Goal: Task Accomplishment & Management: Use online tool/utility

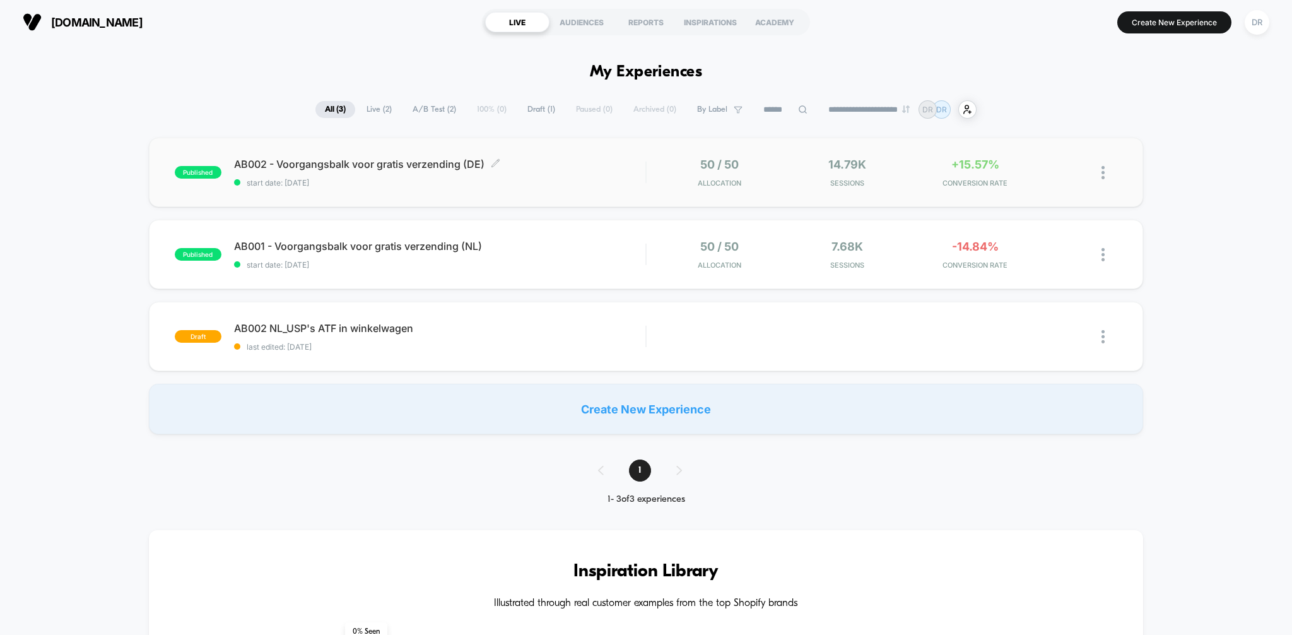
click at [516, 181] on span "start date: [DATE]" at bounding box center [440, 182] width 412 height 9
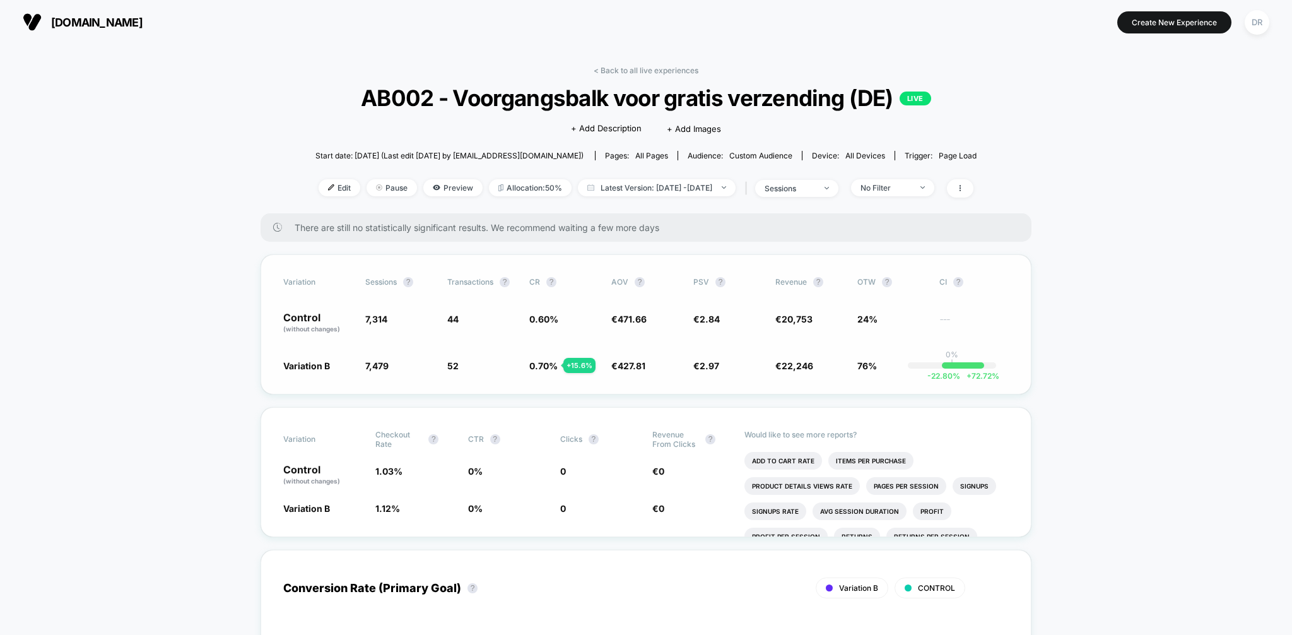
scroll to position [67, 0]
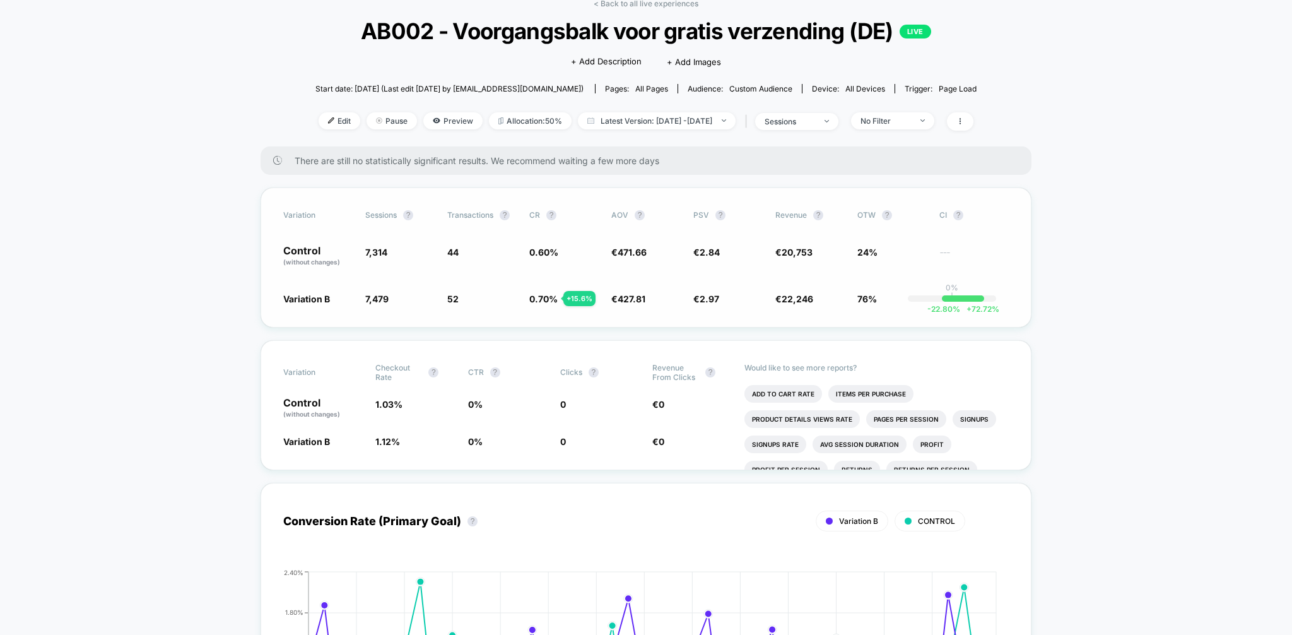
click at [654, 251] on span "€ 471.66" at bounding box center [645, 255] width 69 height 21
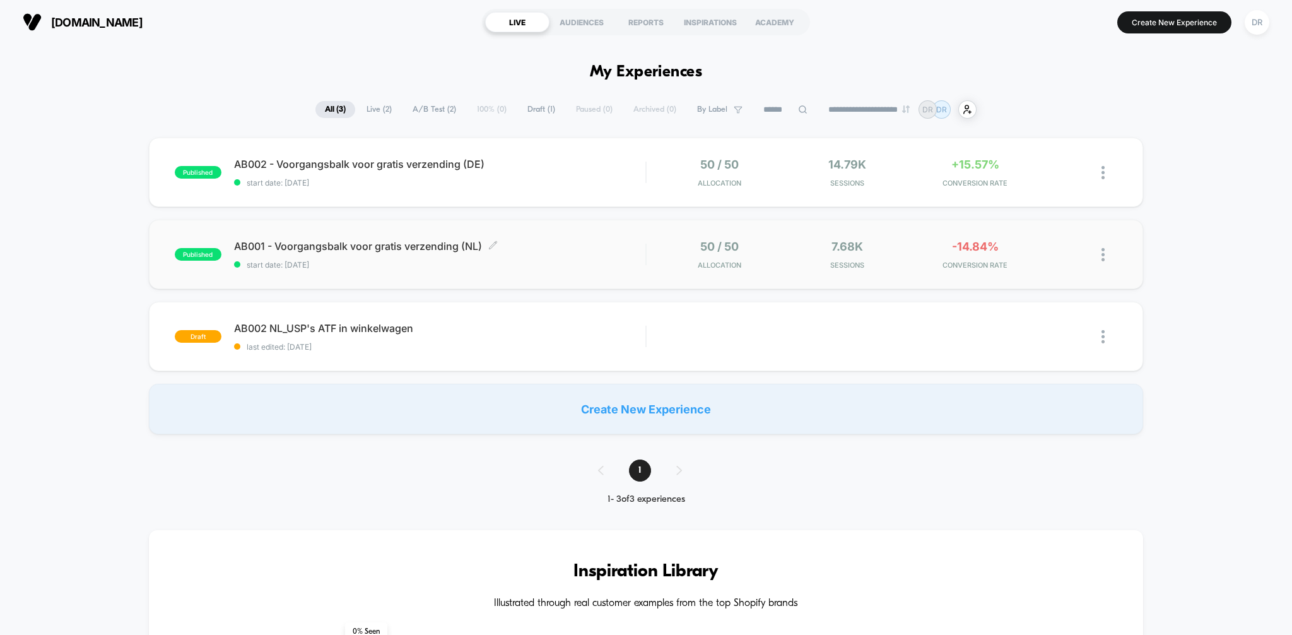
click at [440, 245] on span "AB001 - Voorgangsbalk voor gratis verzending (NL) Click to edit experience deta…" at bounding box center [440, 246] width 412 height 13
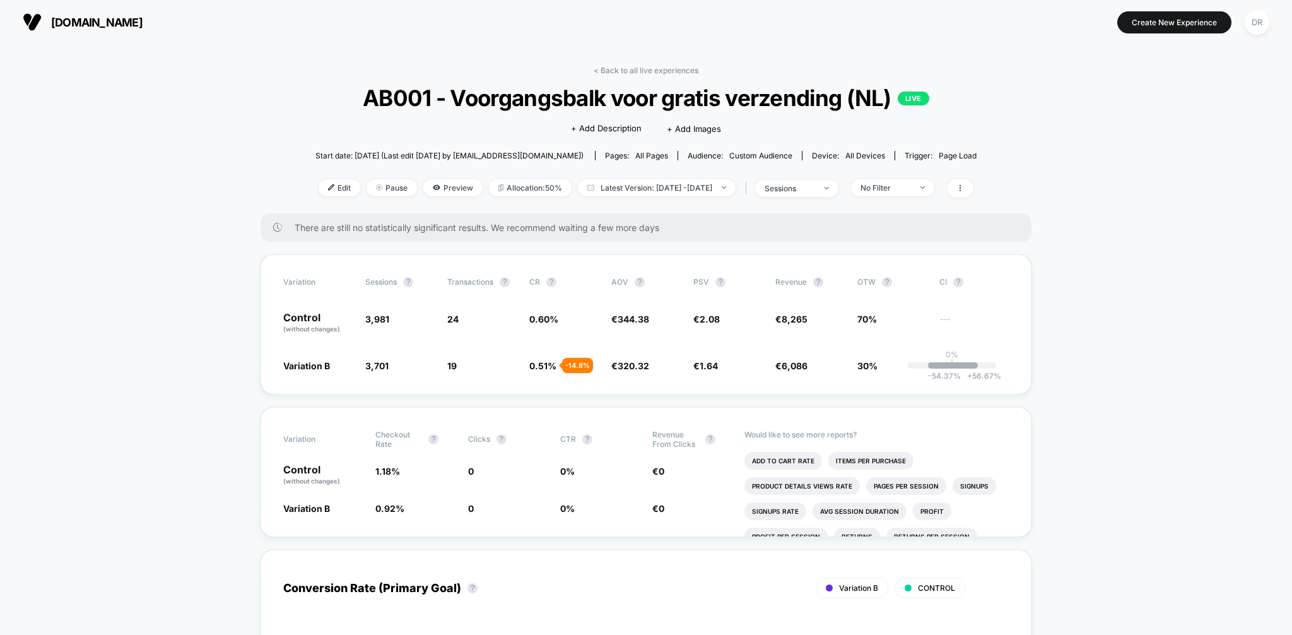
scroll to position [1, 0]
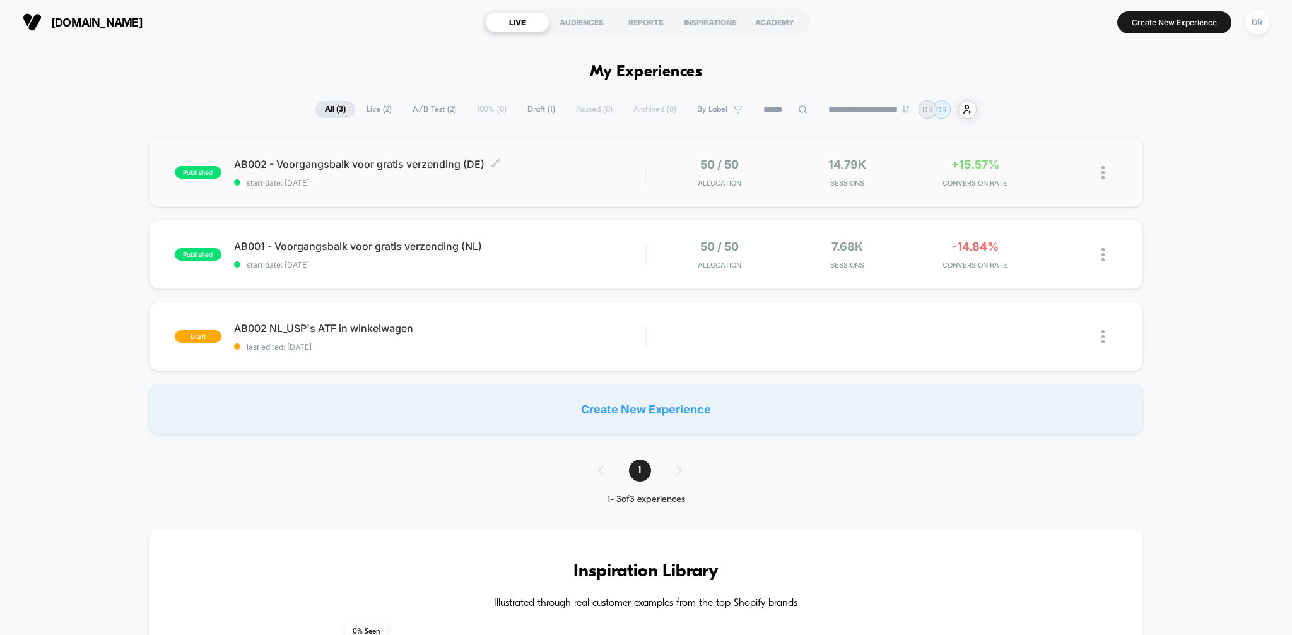
click at [536, 163] on span "AB002 - Voorgangsbalk voor gratis verzending (DE) Click to edit experience deta…" at bounding box center [440, 164] width 412 height 13
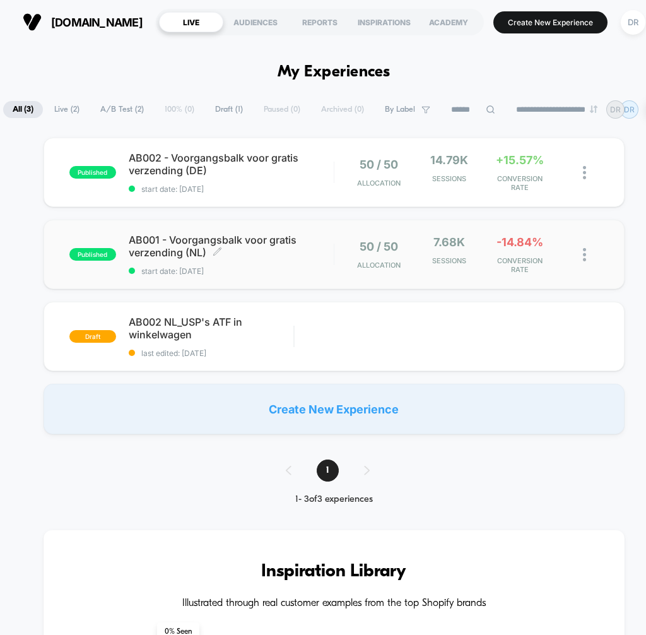
click at [159, 259] on div "AB001 - Voorgangsbalk voor gratis verzending (NL) Click to edit experience deta…" at bounding box center [231, 254] width 205 height 42
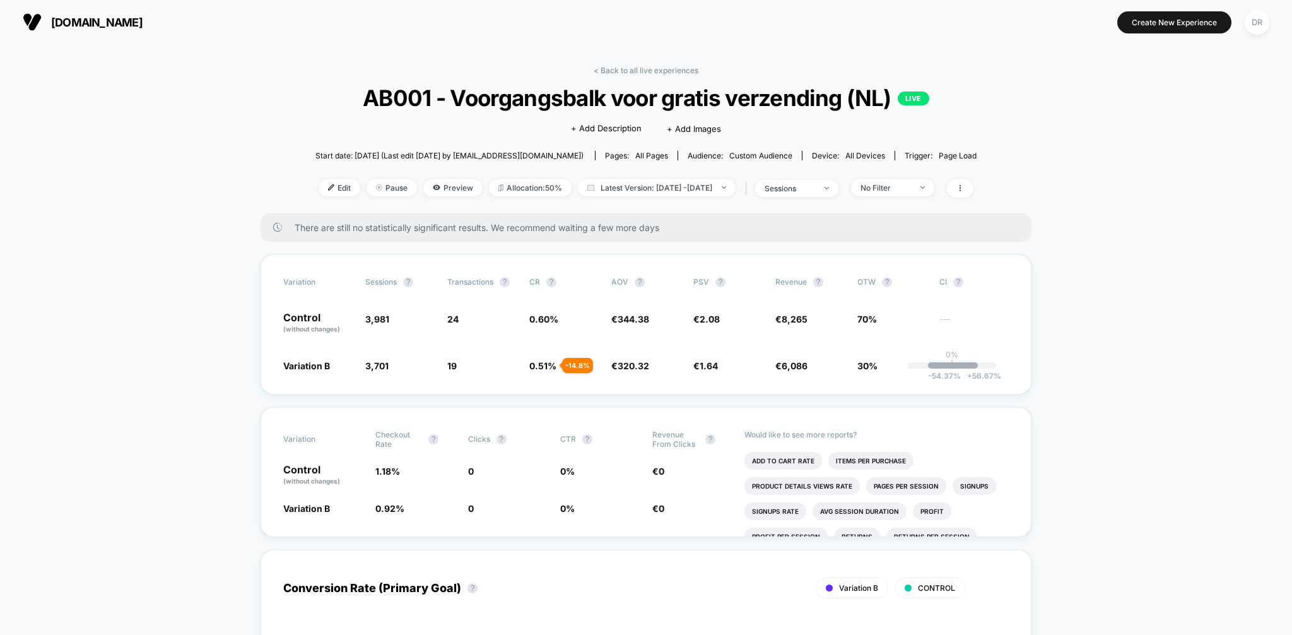
click at [50, 18] on button "[DOMAIN_NAME]" at bounding box center [82, 22] width 127 height 20
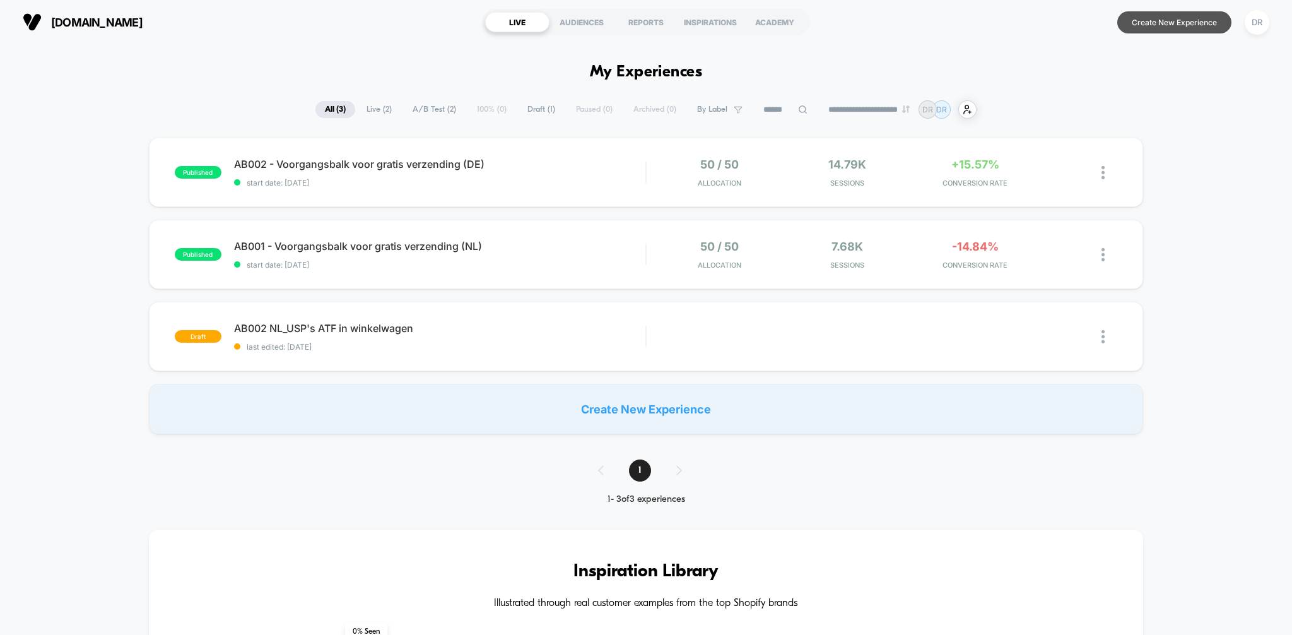
click at [1154, 20] on button "Create New Experience" at bounding box center [1175, 22] width 114 height 22
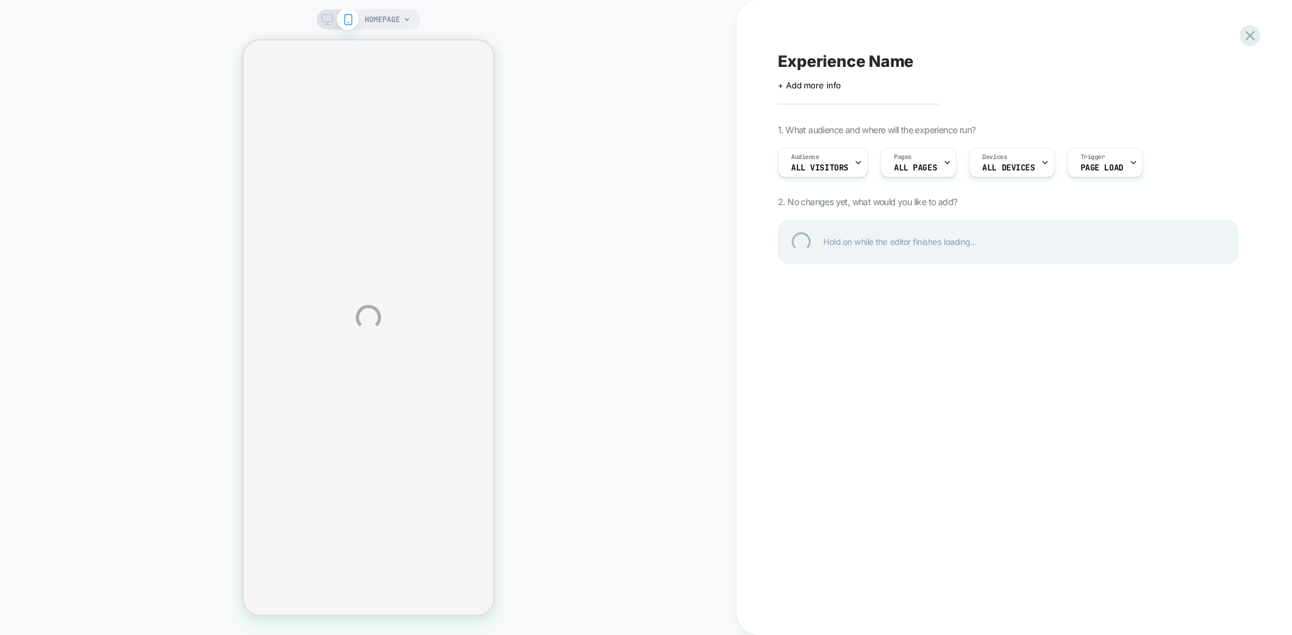
click at [410, 19] on div "HOMEPAGE Experience Name Click to edit experience details + Add more info 1. Wh…" at bounding box center [646, 317] width 1292 height 635
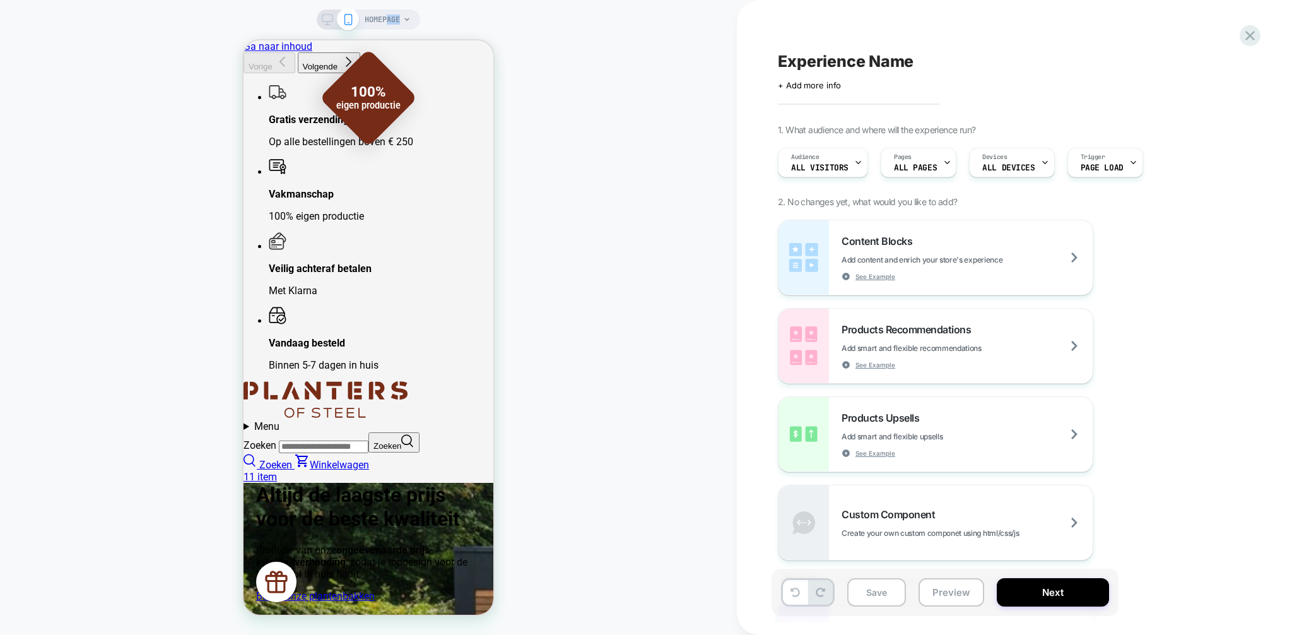
click at [386, 24] on span "HOMEPAGE" at bounding box center [382, 19] width 35 height 20
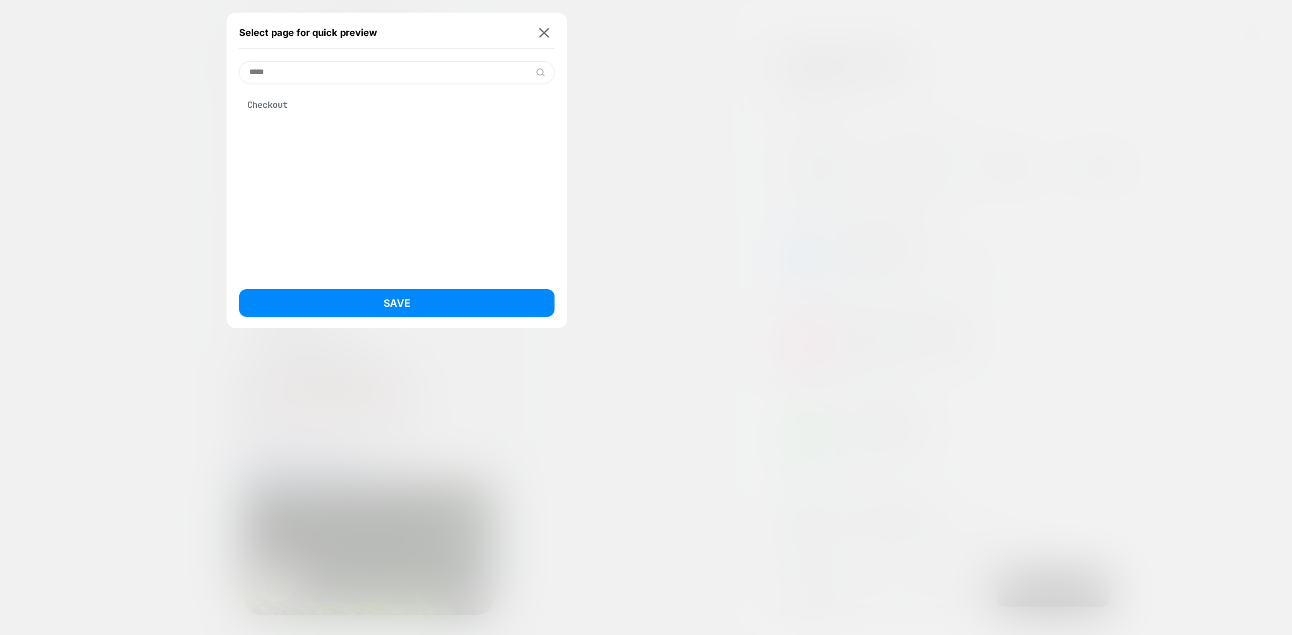
type input "*****"
click at [278, 113] on div "Checkout" at bounding box center [397, 105] width 316 height 24
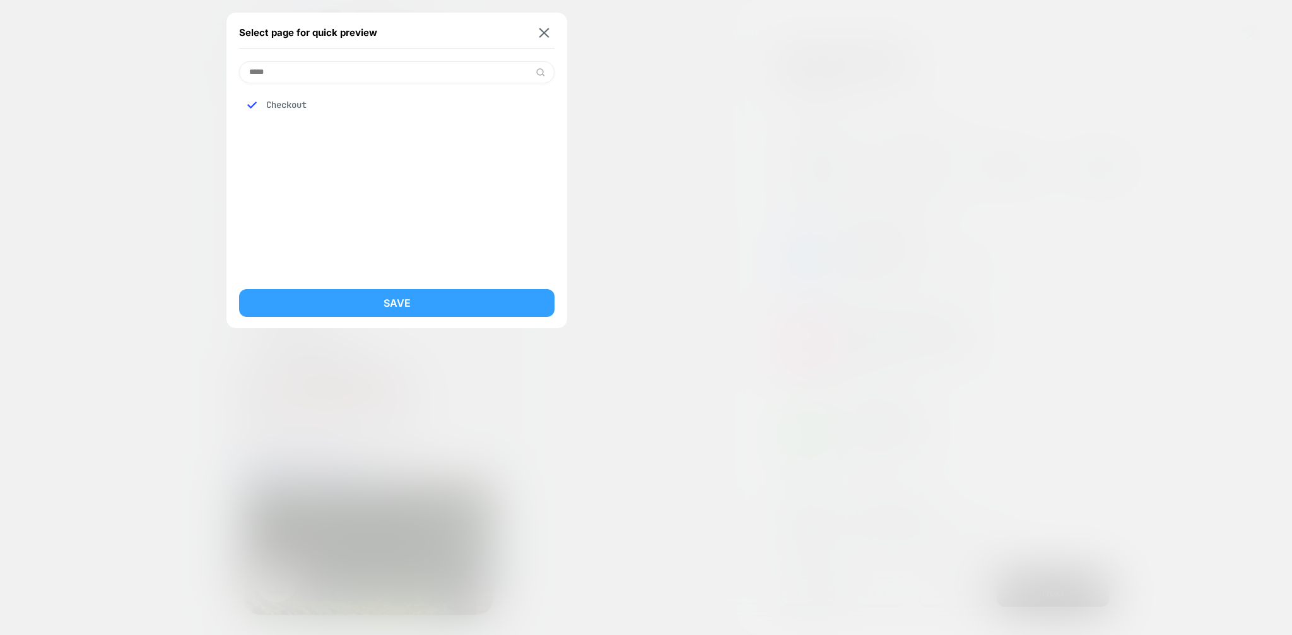
click at [401, 302] on button "Save" at bounding box center [397, 303] width 316 height 28
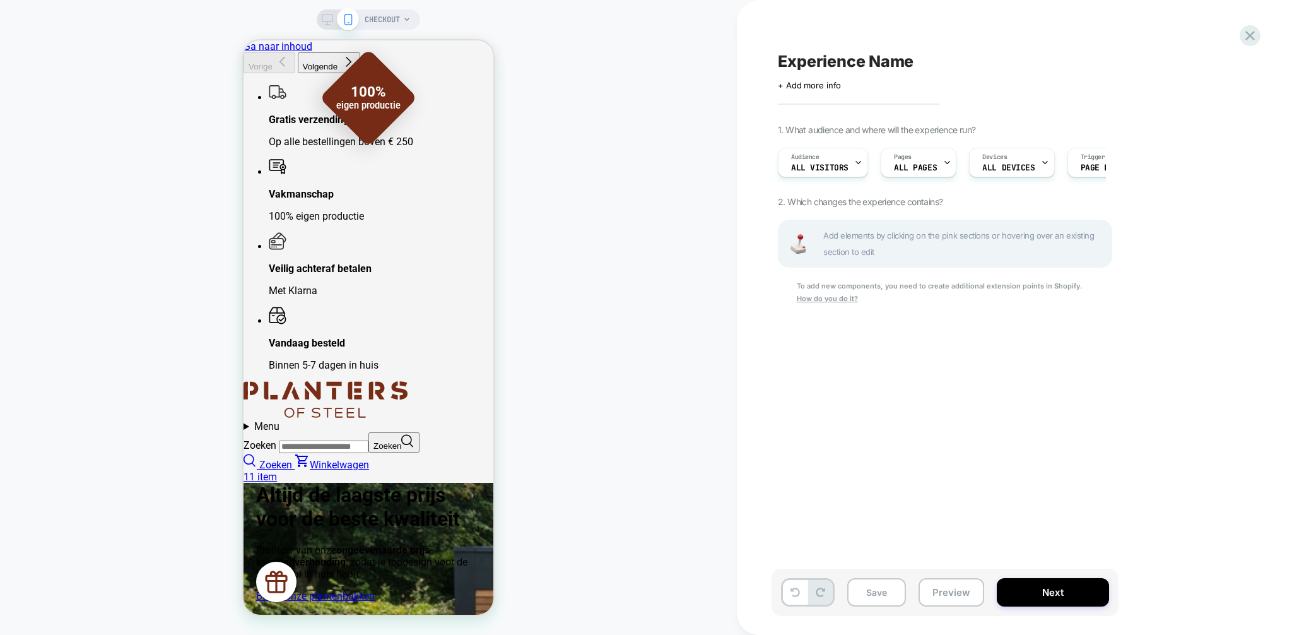
scroll to position [0, 1]
click at [403, 16] on icon at bounding box center [407, 20] width 8 height 8
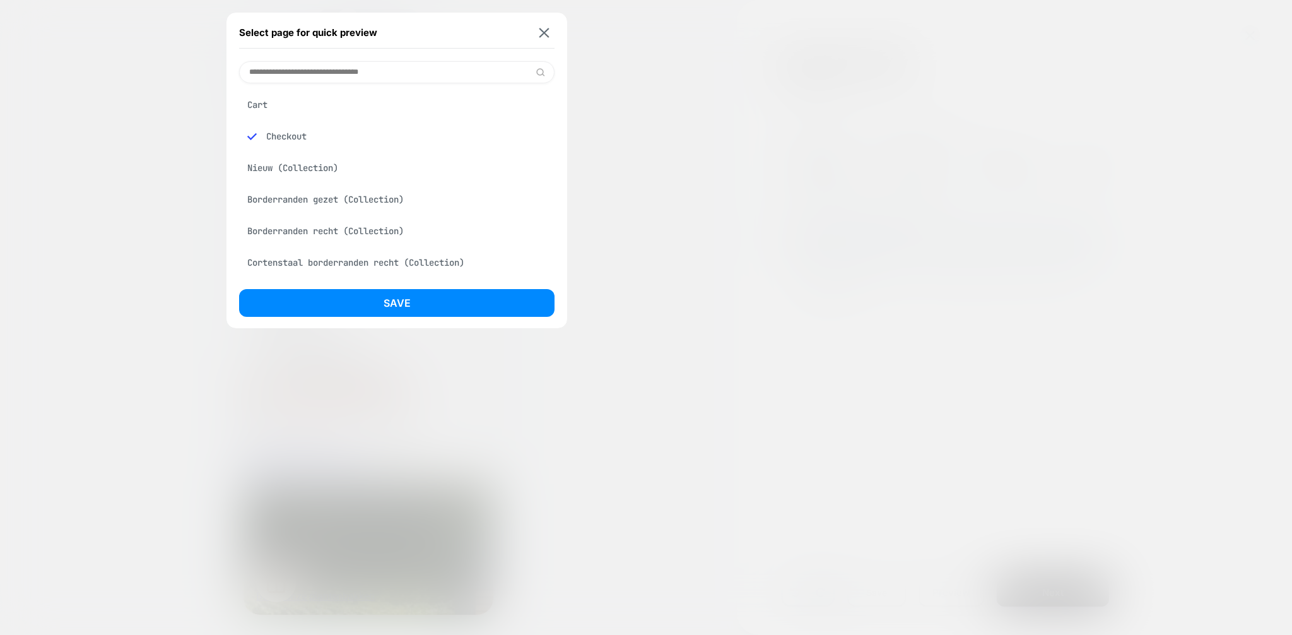
click at [285, 101] on div "Cart" at bounding box center [397, 105] width 316 height 24
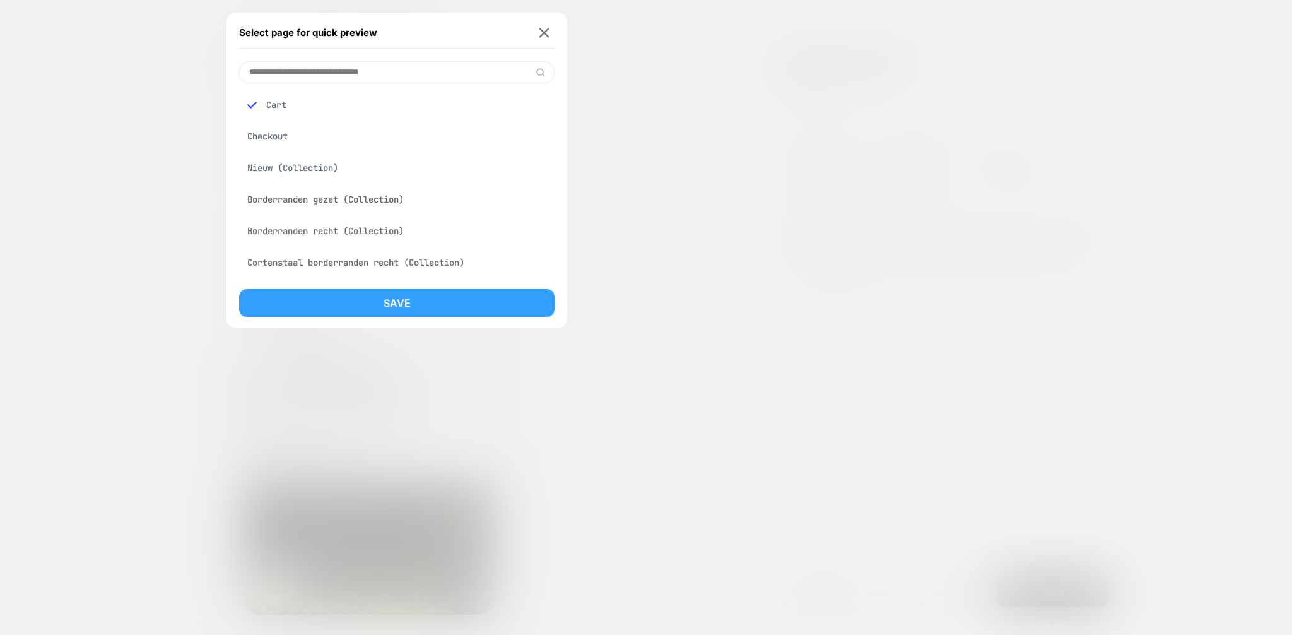
click at [348, 292] on button "Save" at bounding box center [397, 303] width 316 height 28
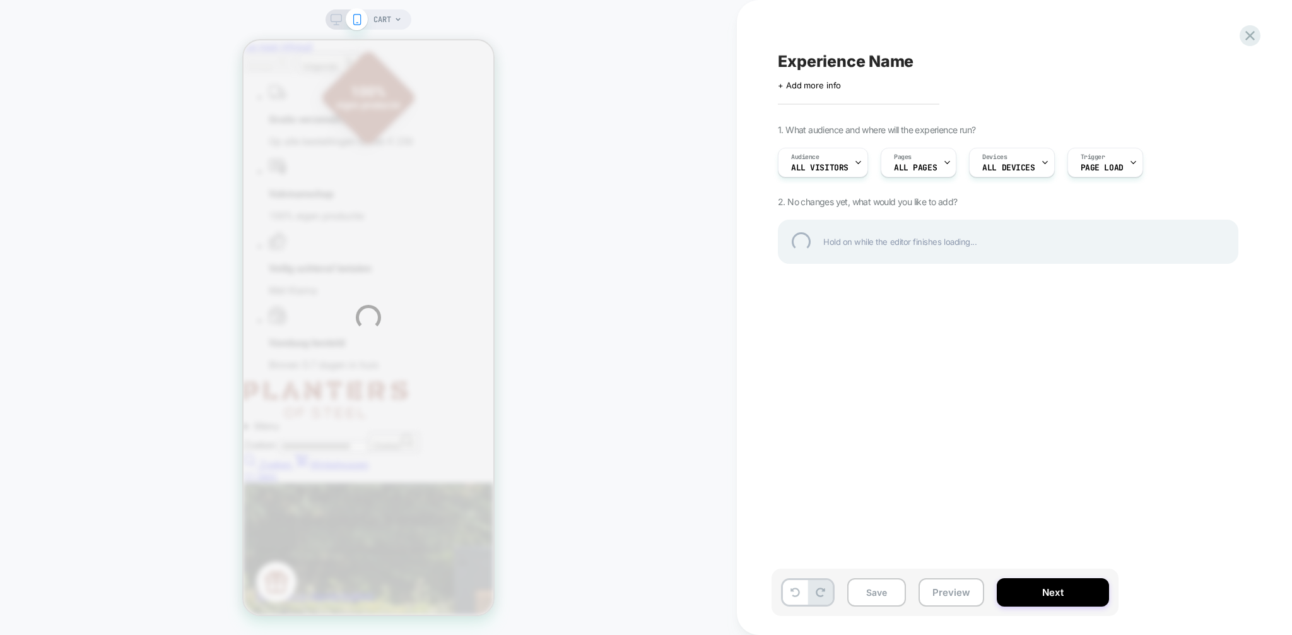
scroll to position [0, 0]
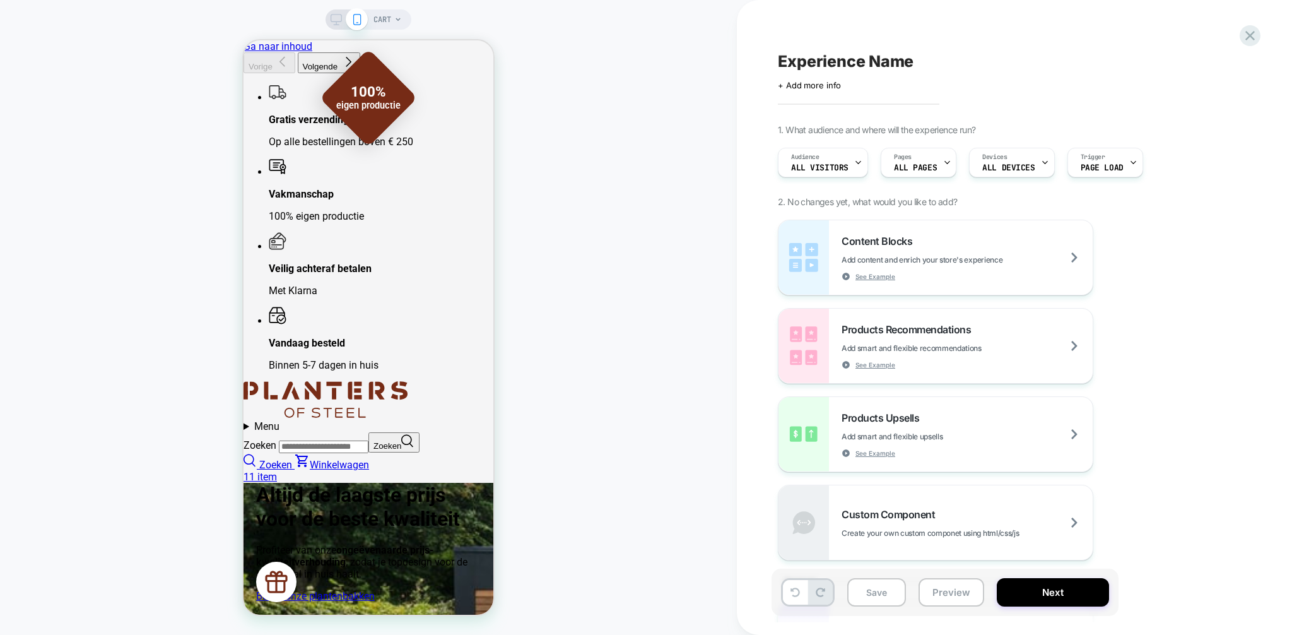
click at [589, 114] on div "CART" at bounding box center [368, 318] width 737 height 610
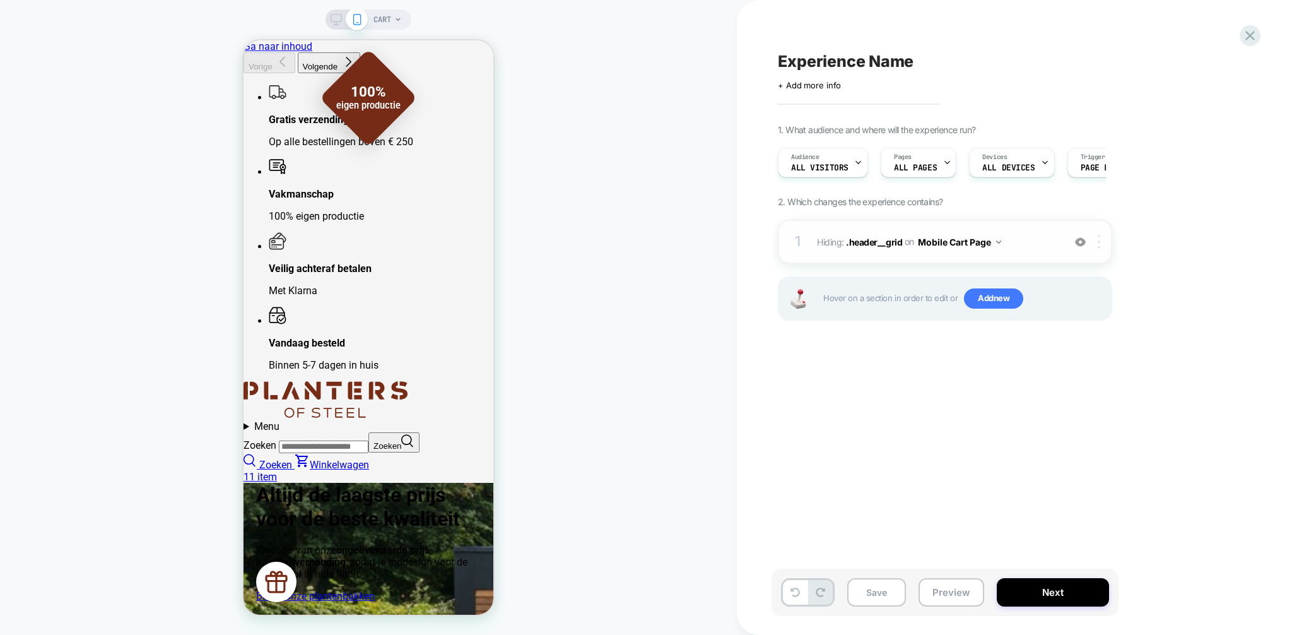
click at [1100, 245] on img at bounding box center [1099, 242] width 3 height 14
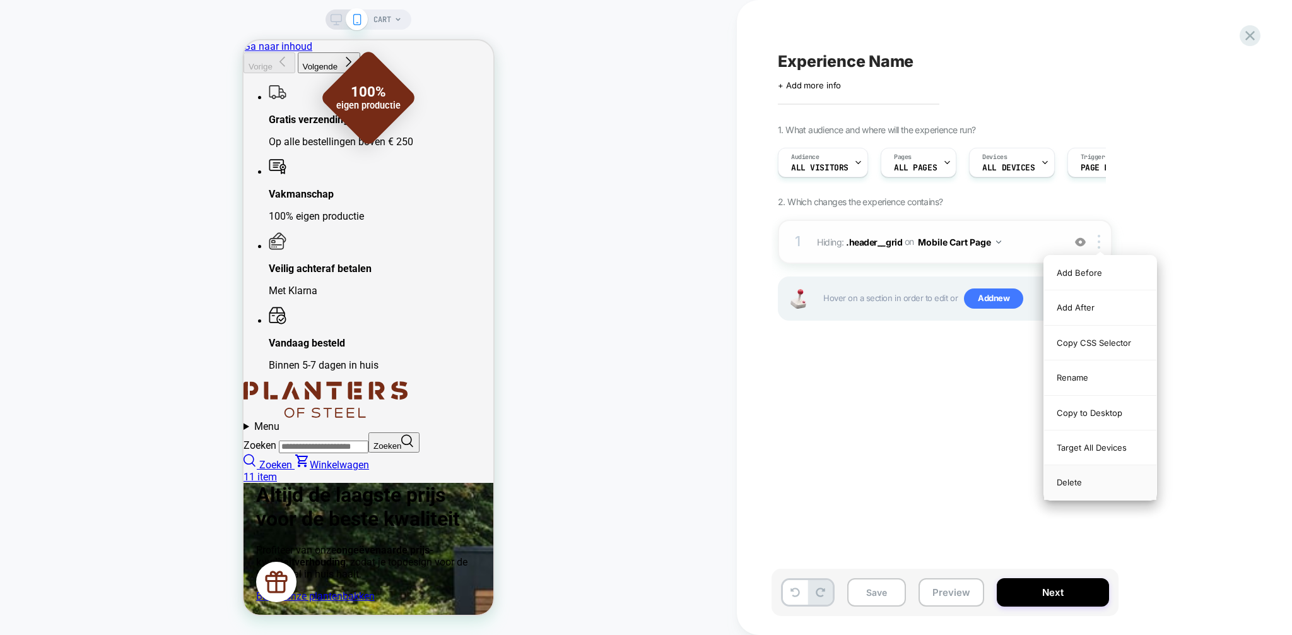
click at [1073, 481] on div "Delete" at bounding box center [1100, 482] width 112 height 34
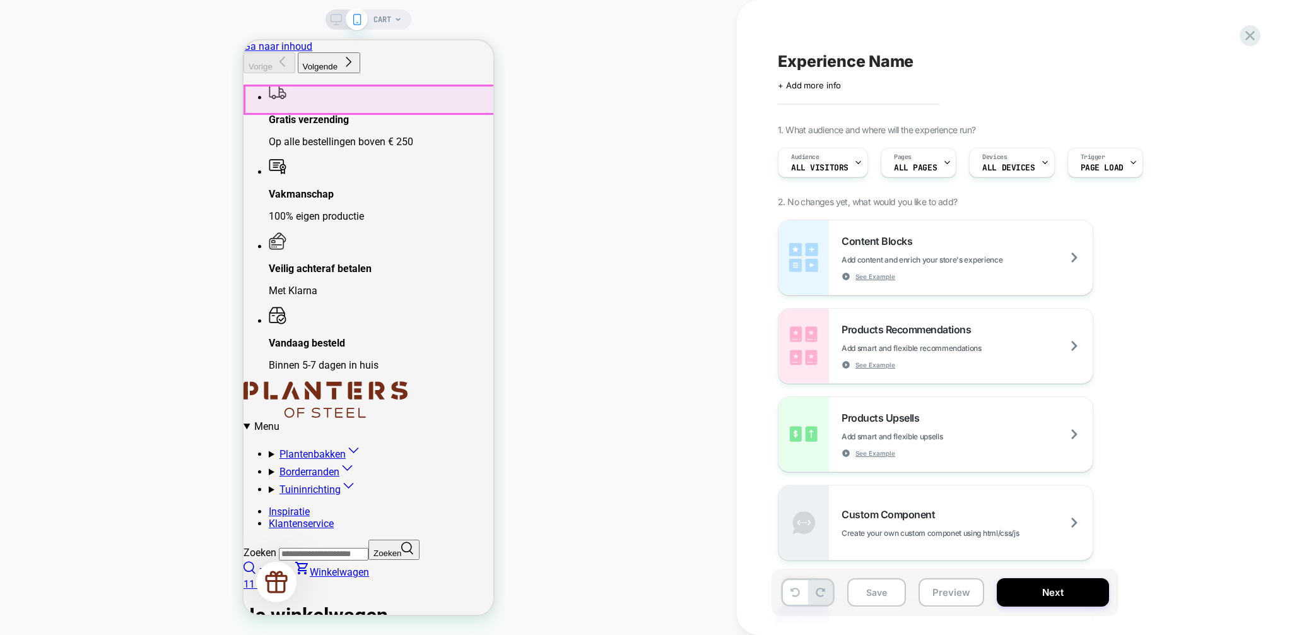
click at [424, 420] on summary "Menu" at bounding box center [369, 426] width 250 height 12
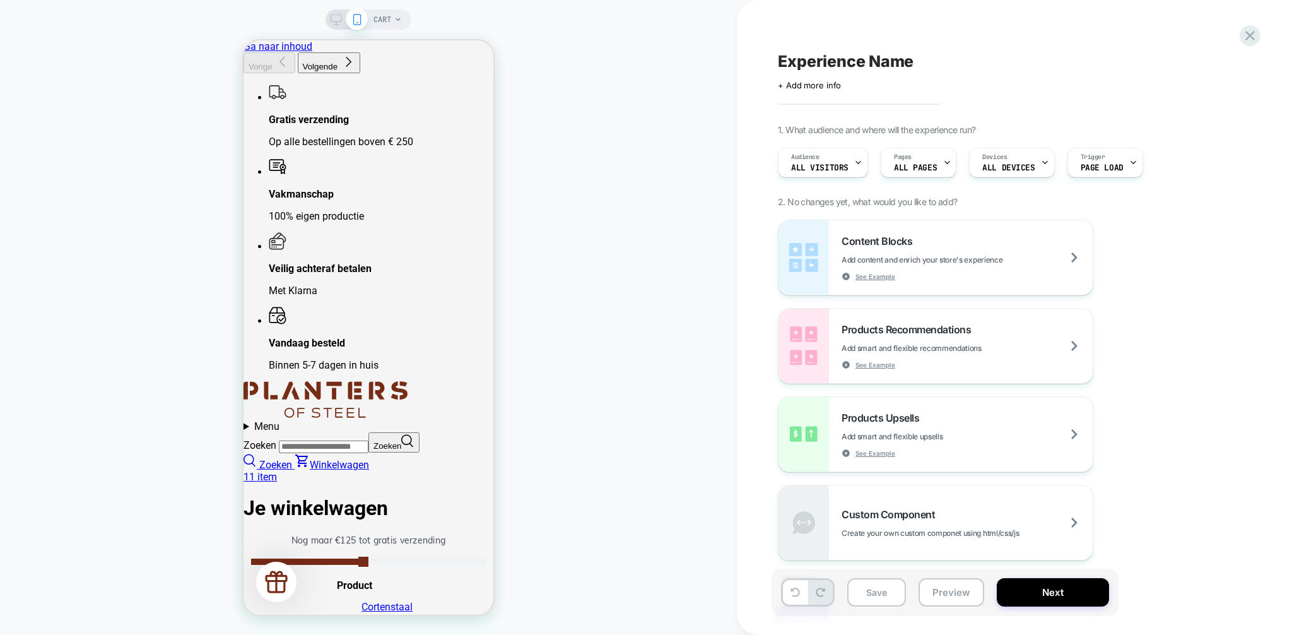
click at [334, 20] on icon at bounding box center [336, 19] width 11 height 11
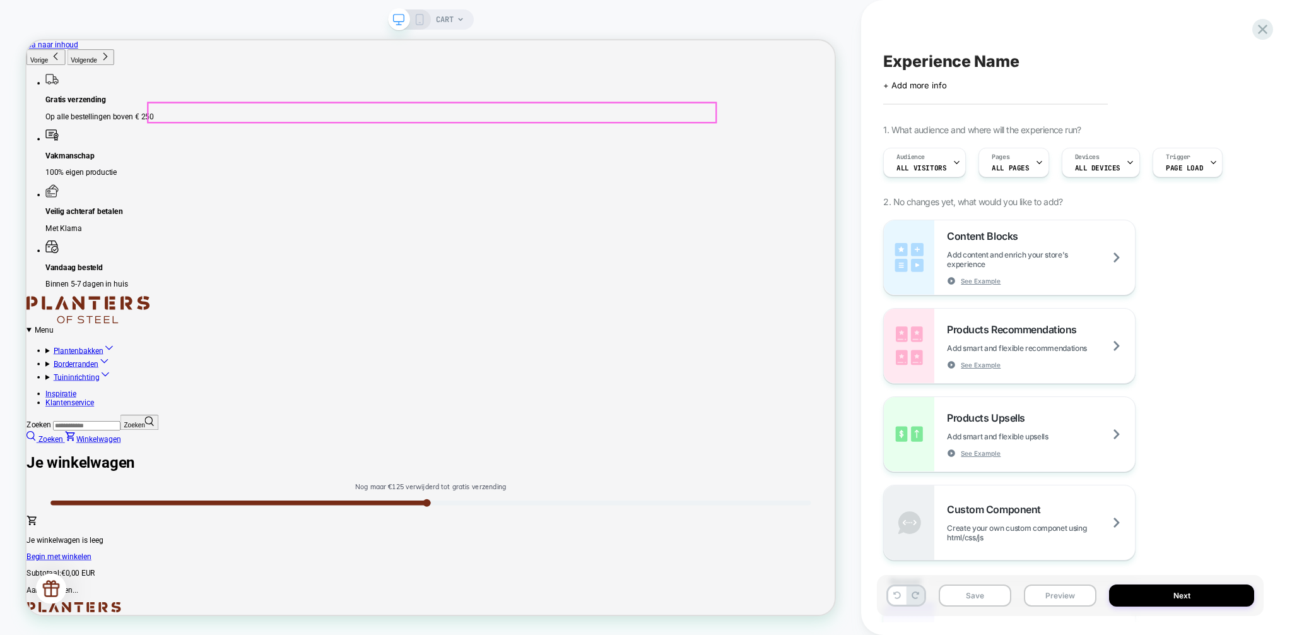
click at [534, 442] on div "Plantenbakken Vorige Plantenbakken Vierkant Rechthoekig Driehoekig Vorige" at bounding box center [566, 485] width 1078 height 87
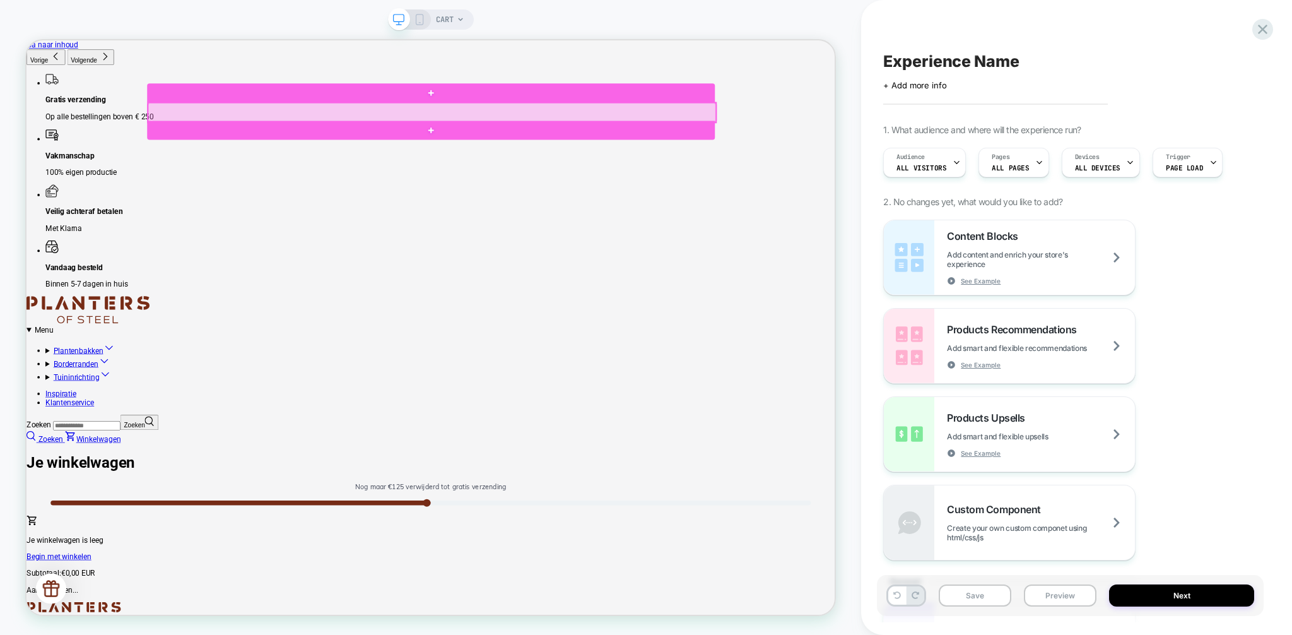
click at [534, 137] on div at bounding box center [567, 136] width 757 height 25
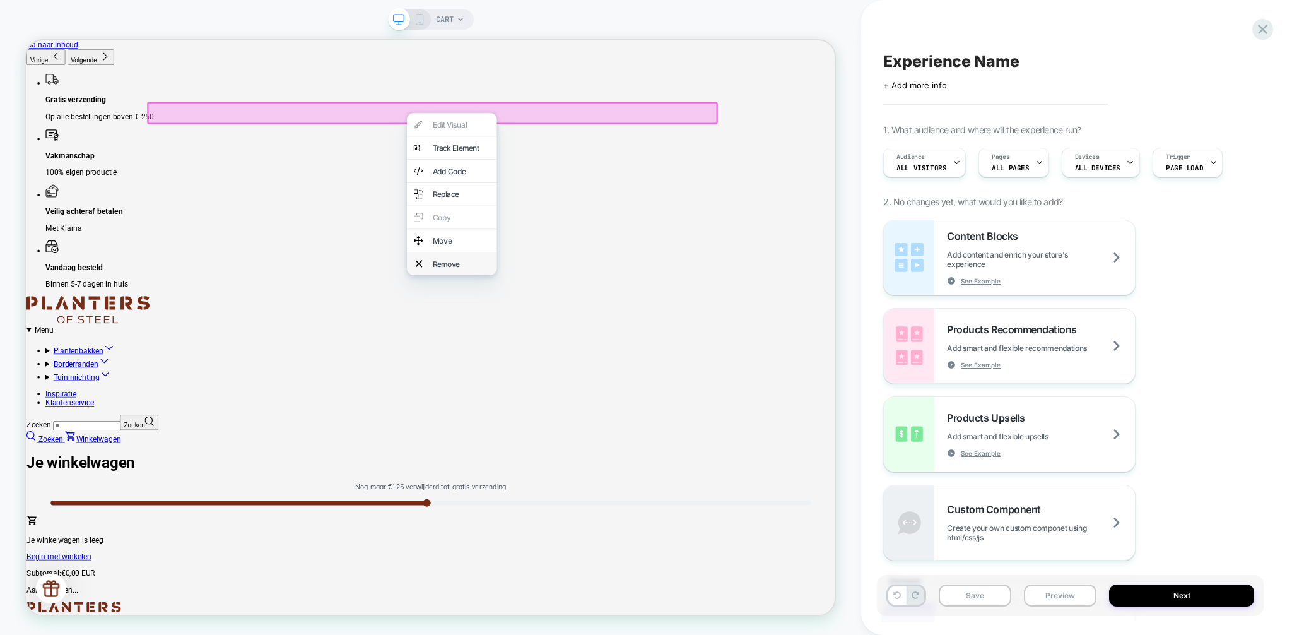
click at [578, 345] on div "Remove" at bounding box center [606, 338] width 77 height 13
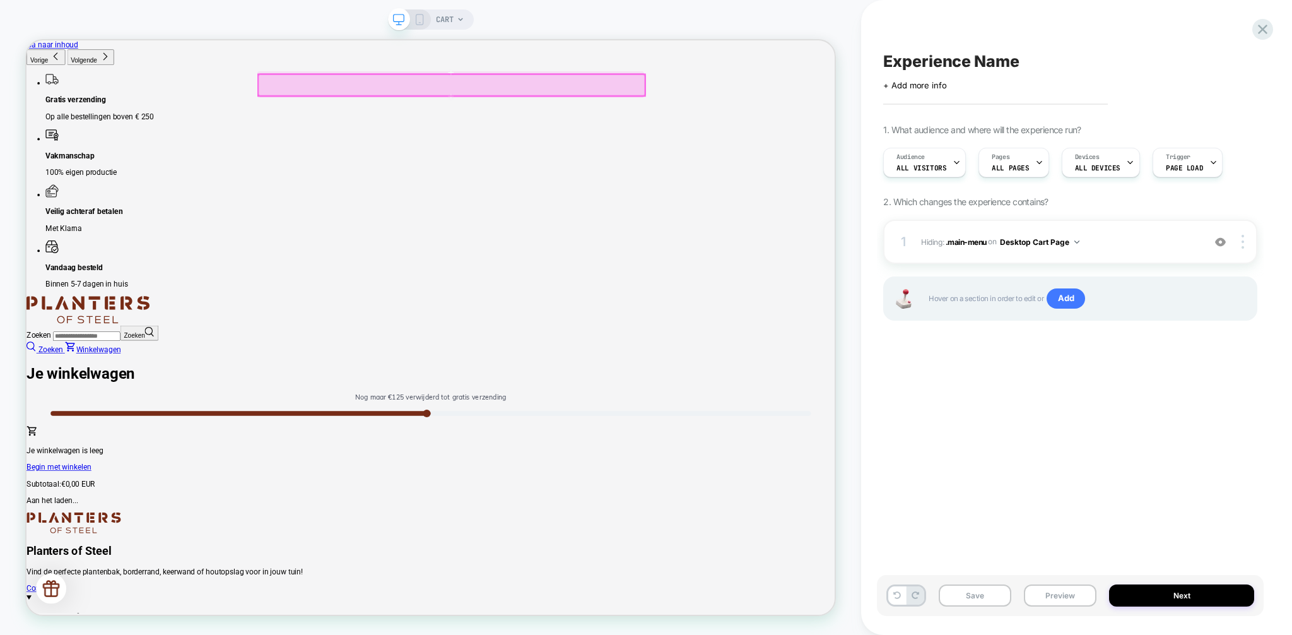
click at [380, 98] on div at bounding box center [593, 100] width 515 height 28
click at [418, 314] on div "Remove" at bounding box center [440, 299] width 120 height 30
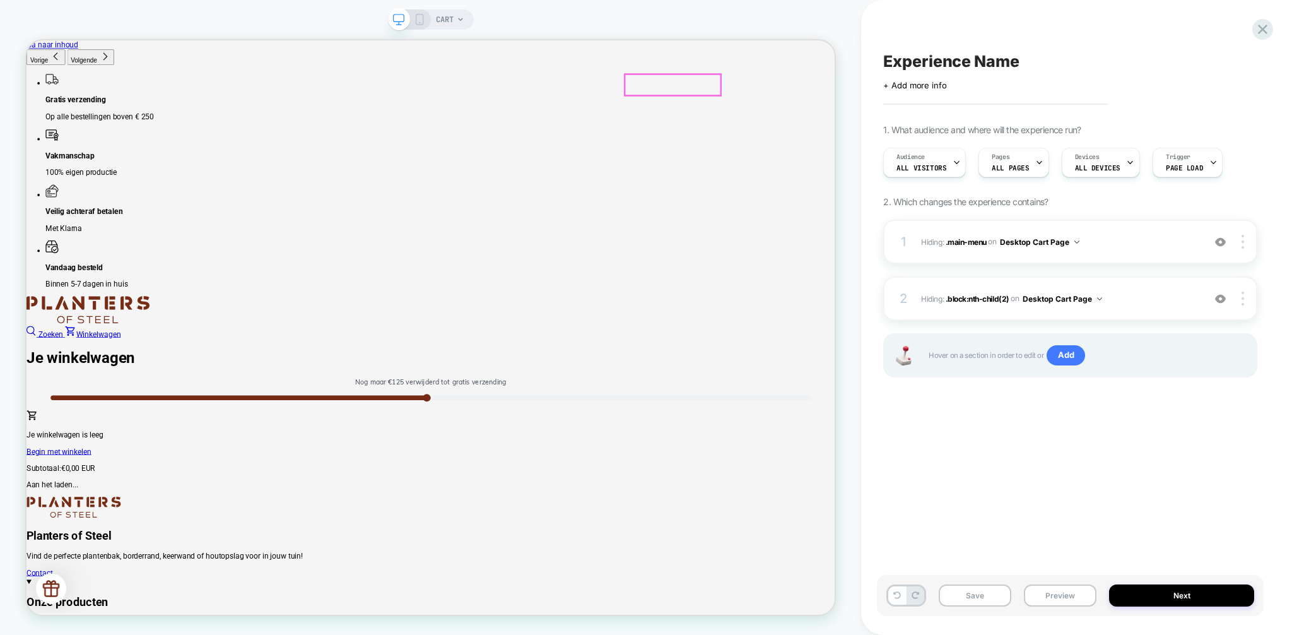
click at [152, 426] on link "Winkelwagen" at bounding box center [115, 432] width 74 height 12
click at [937, 96] on div at bounding box center [888, 100] width 127 height 28
click at [976, 337] on div "Remove" at bounding box center [1009, 330] width 77 height 13
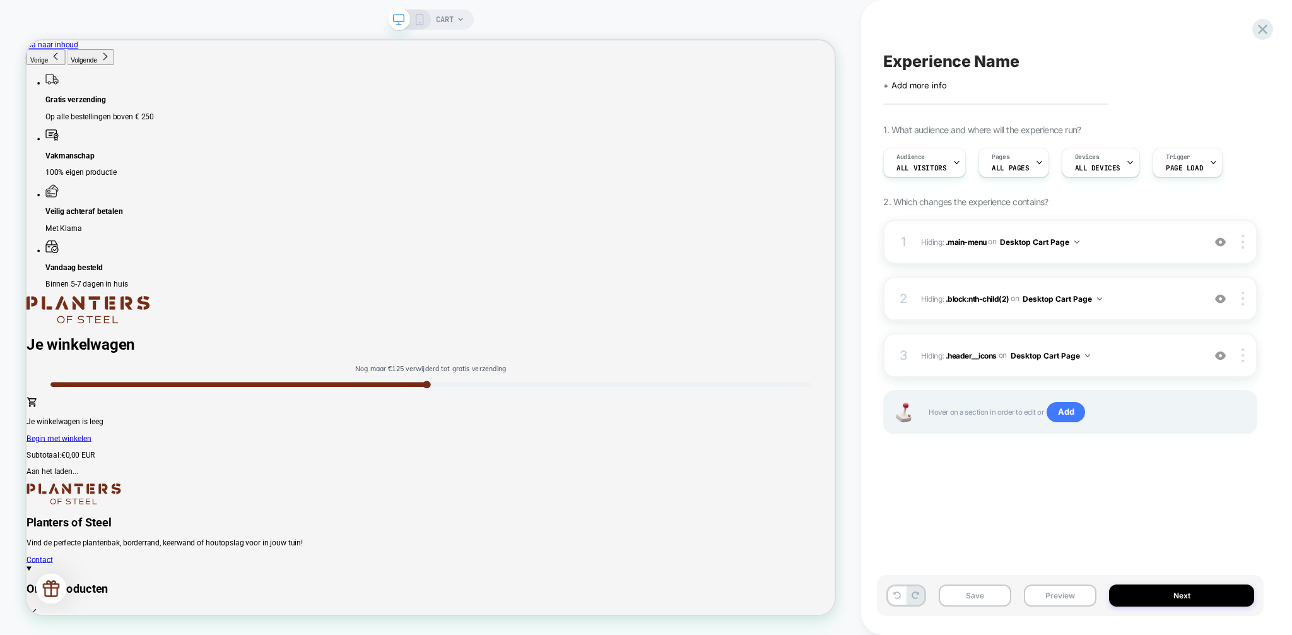
click at [417, 18] on icon at bounding box center [419, 19] width 11 height 11
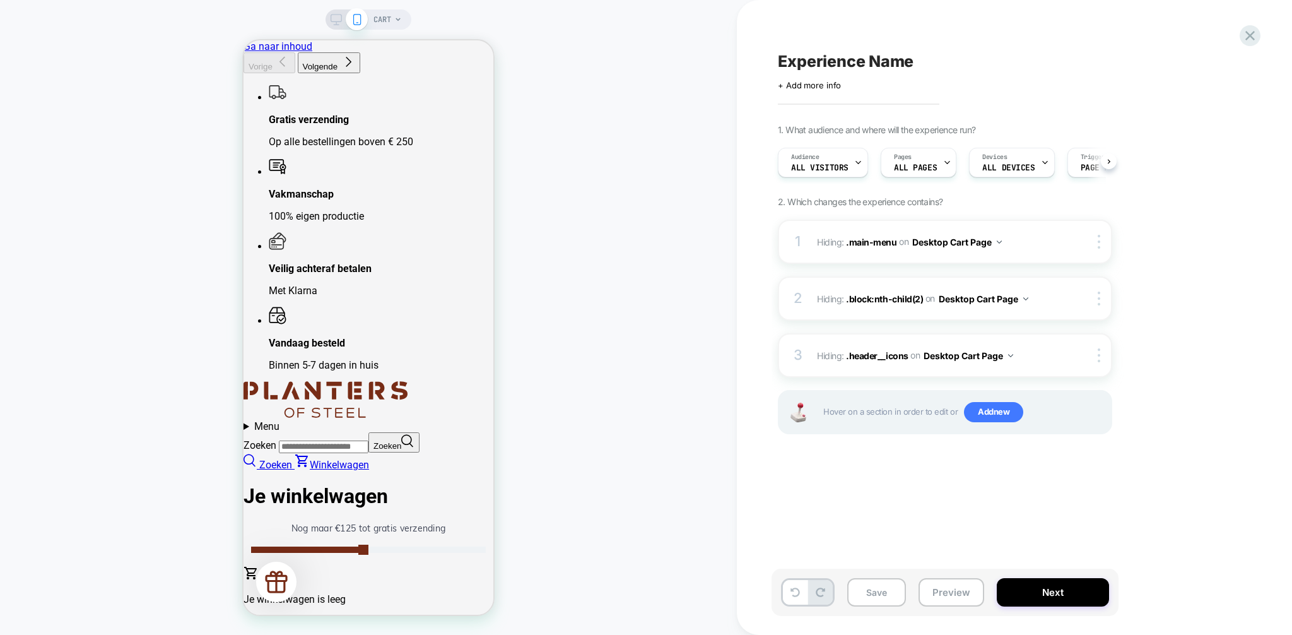
scroll to position [0, 1]
click at [416, 420] on summary "Menu" at bounding box center [369, 426] width 250 height 12
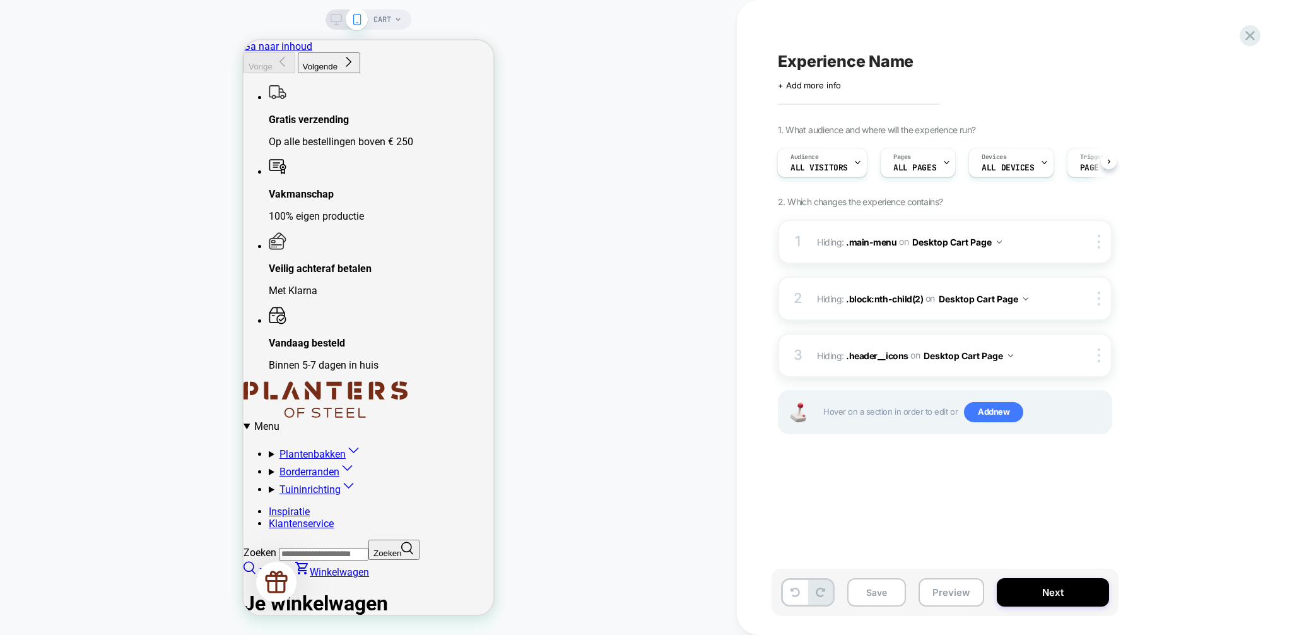
click at [648, 95] on div "CART" at bounding box center [368, 318] width 737 height 610
click at [416, 420] on summary "Menu" at bounding box center [369, 426] width 250 height 12
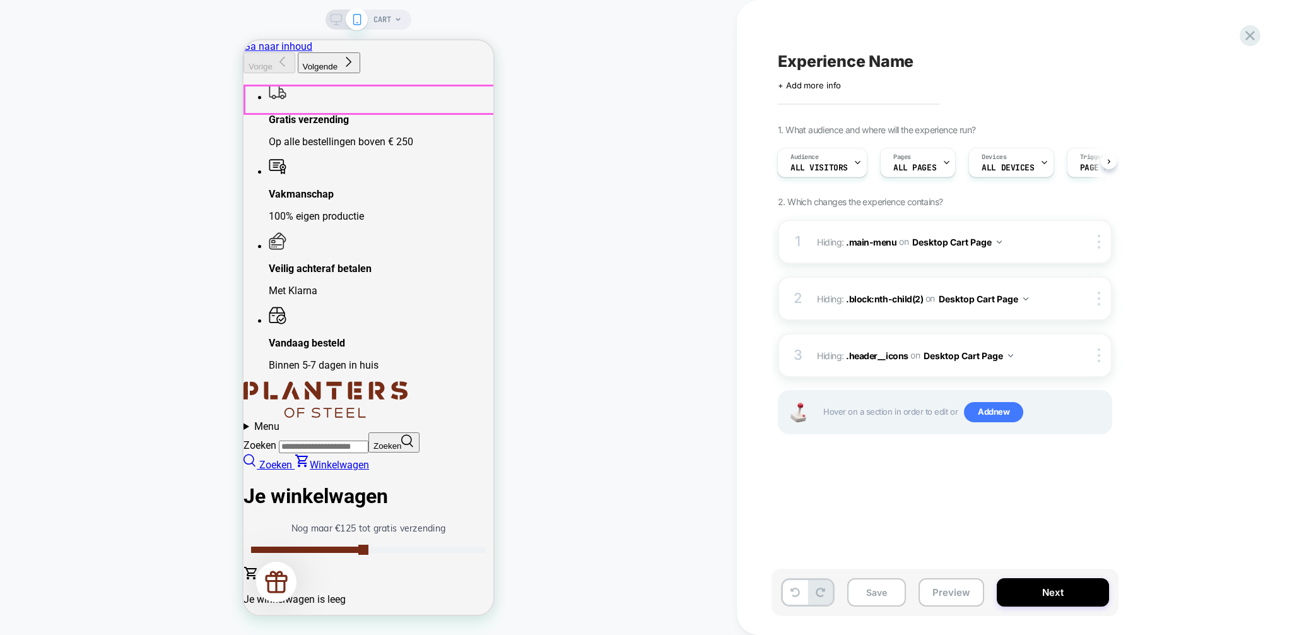
click at [416, 420] on summary "Menu" at bounding box center [369, 426] width 250 height 12
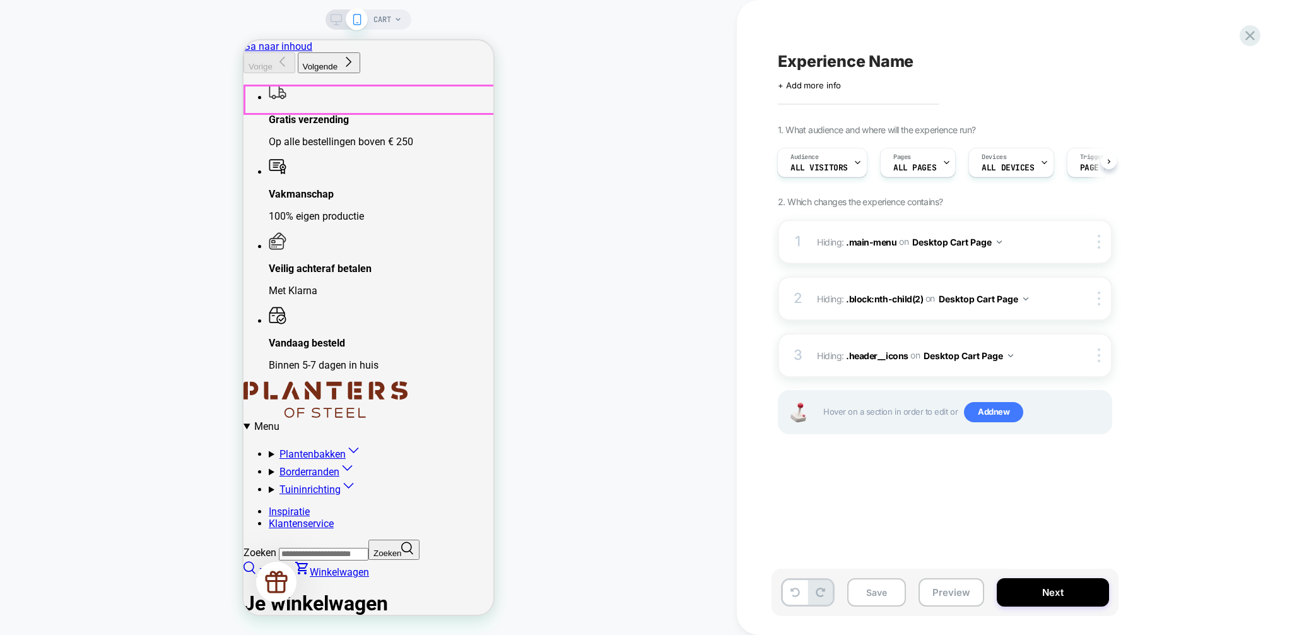
click at [416, 420] on summary "Menu" at bounding box center [369, 426] width 250 height 12
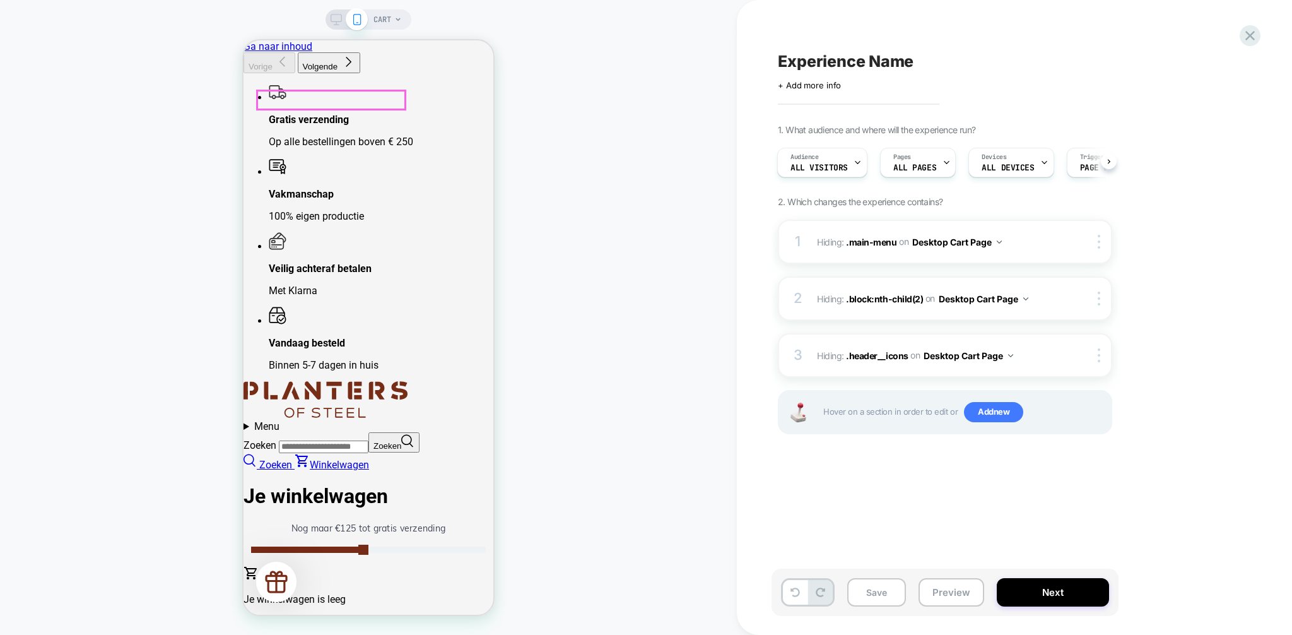
click at [336, 381] on img at bounding box center [326, 399] width 164 height 37
click at [336, 95] on div at bounding box center [331, 100] width 148 height 18
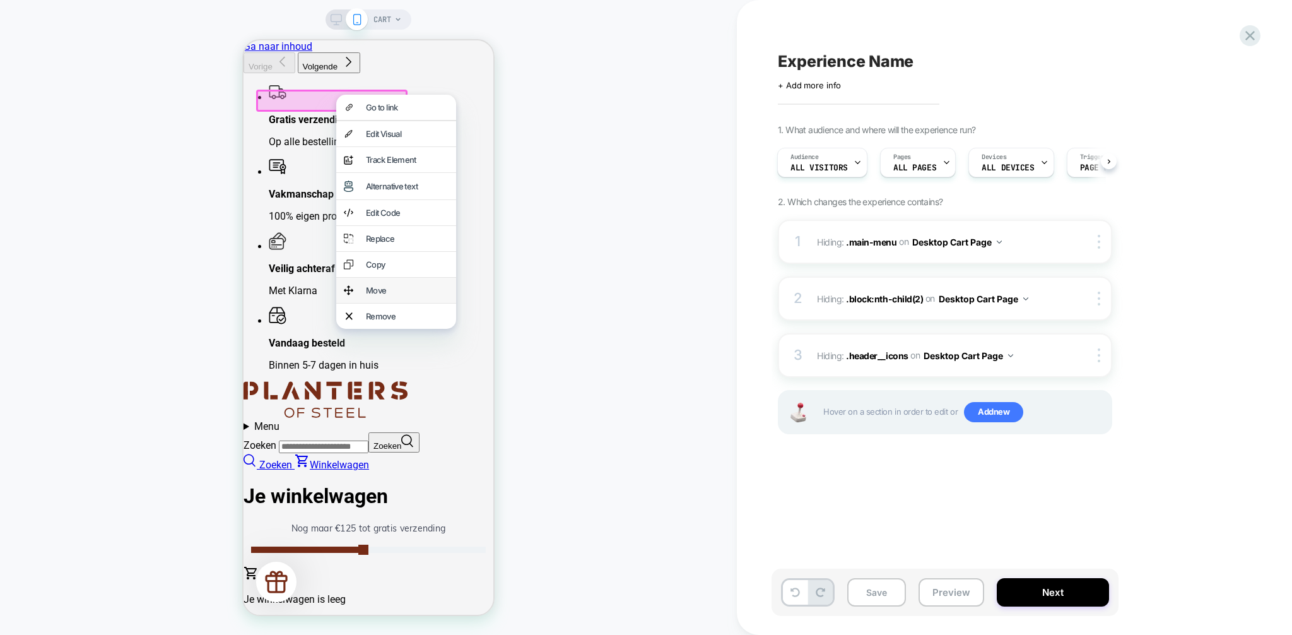
click at [374, 295] on div "Move" at bounding box center [407, 290] width 83 height 10
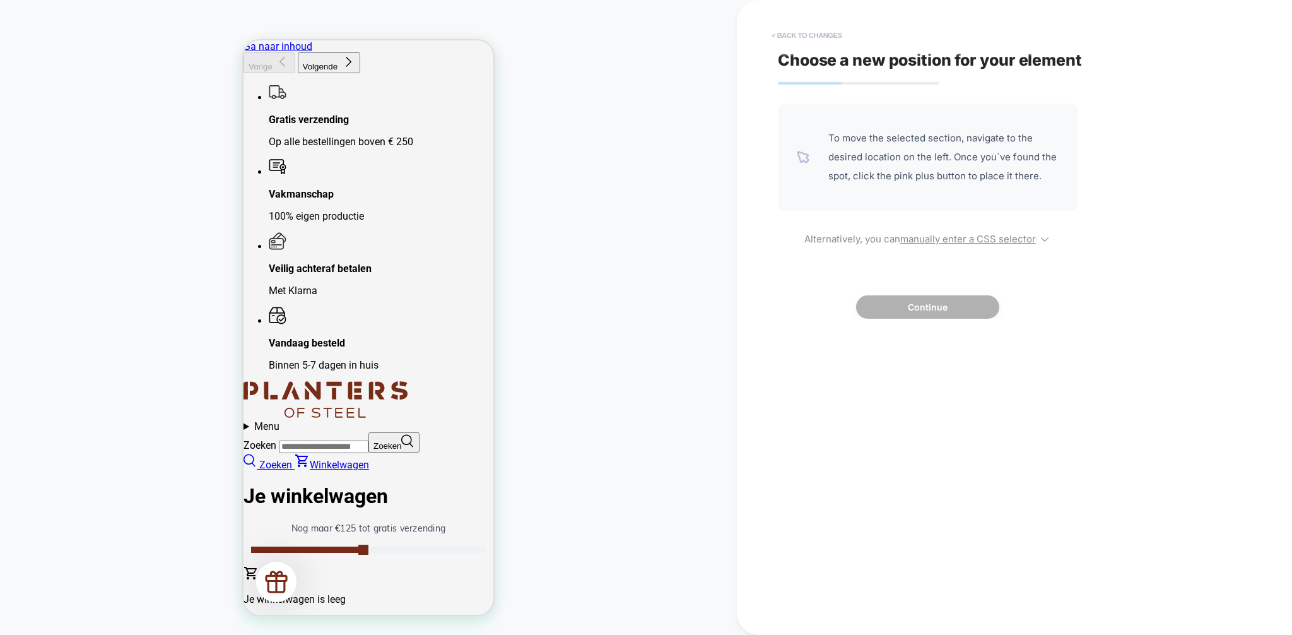
click at [782, 42] on button "< Back to changes" at bounding box center [806, 35] width 83 height 20
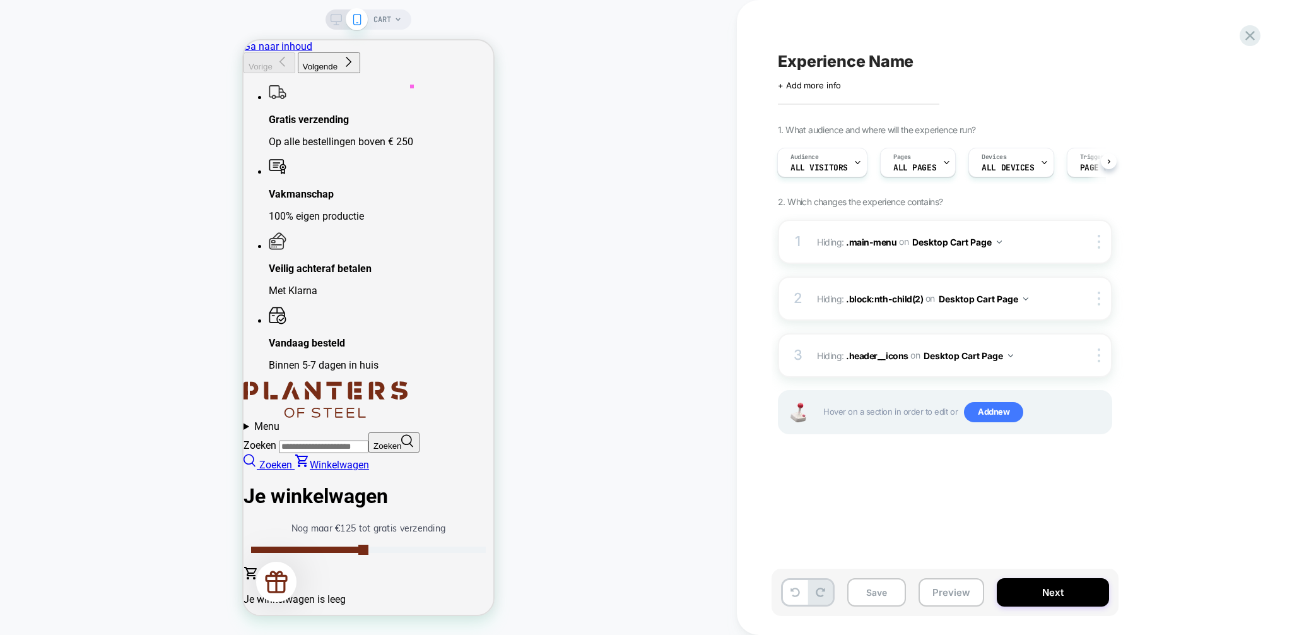
click at [254, 420] on span at bounding box center [254, 426] width 0 height 12
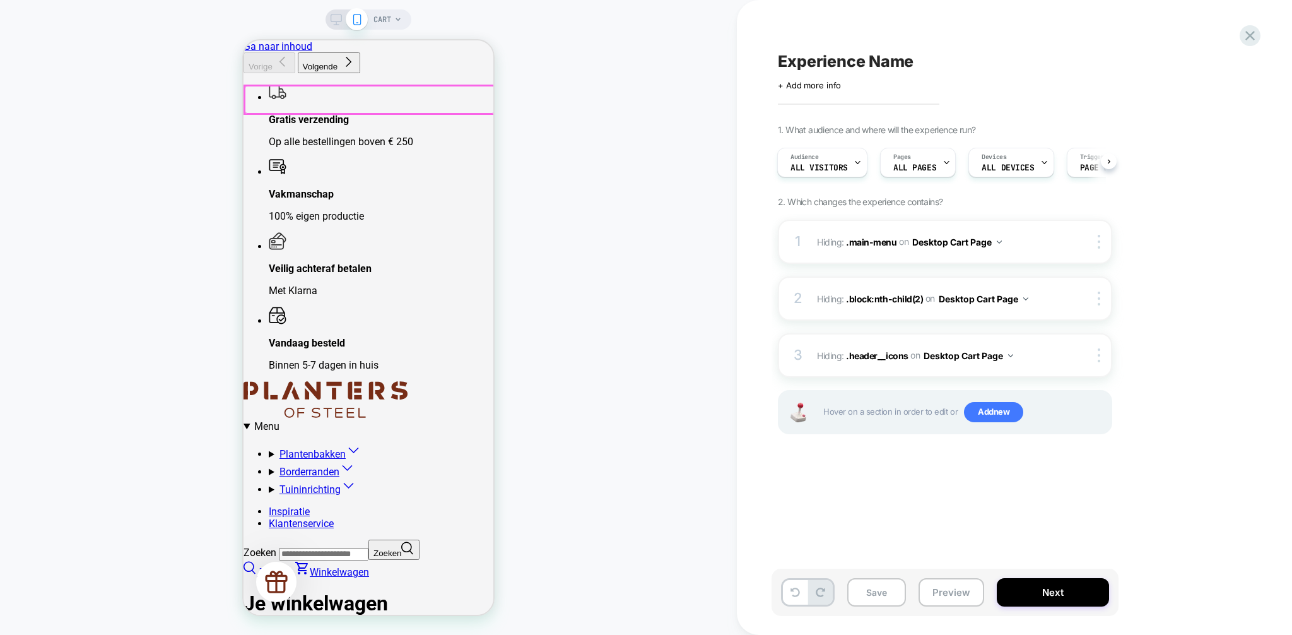
click at [425, 93] on div at bounding box center [370, 100] width 250 height 28
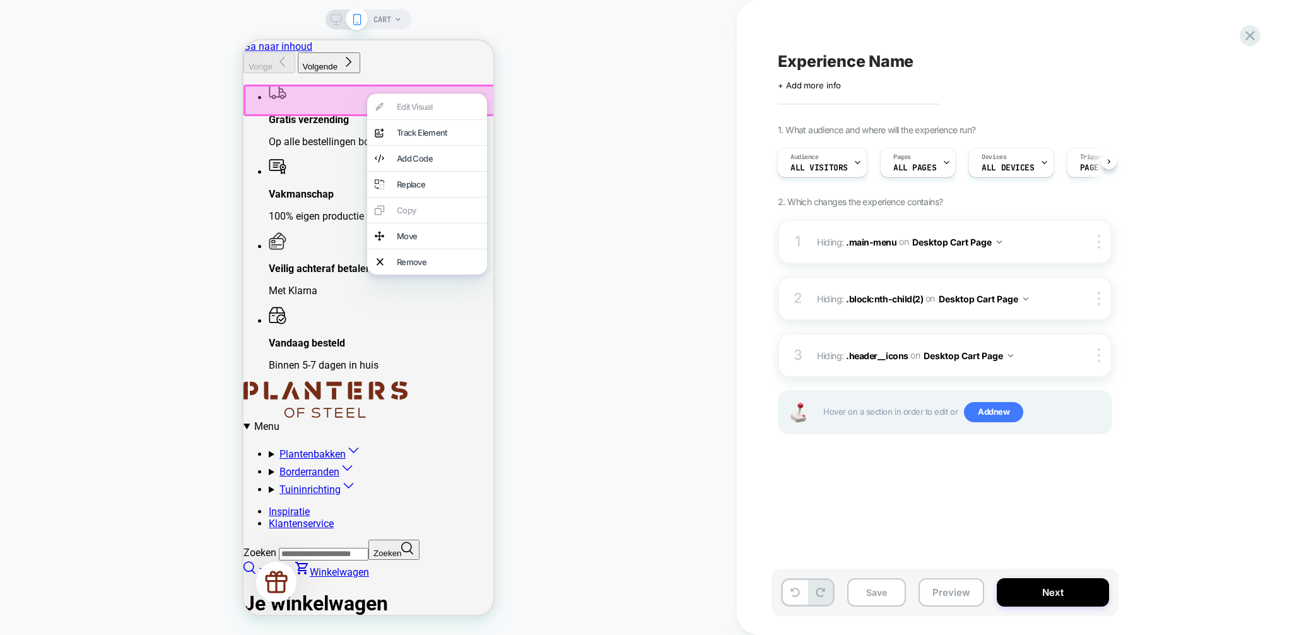
click at [577, 126] on div "CART" at bounding box center [368, 318] width 737 height 610
click at [631, 242] on div "CART" at bounding box center [368, 318] width 737 height 610
click at [174, 98] on div "CART" at bounding box center [368, 318] width 737 height 610
click at [559, 233] on div "CART" at bounding box center [368, 318] width 737 height 610
click at [587, 276] on div "CART" at bounding box center [368, 318] width 737 height 610
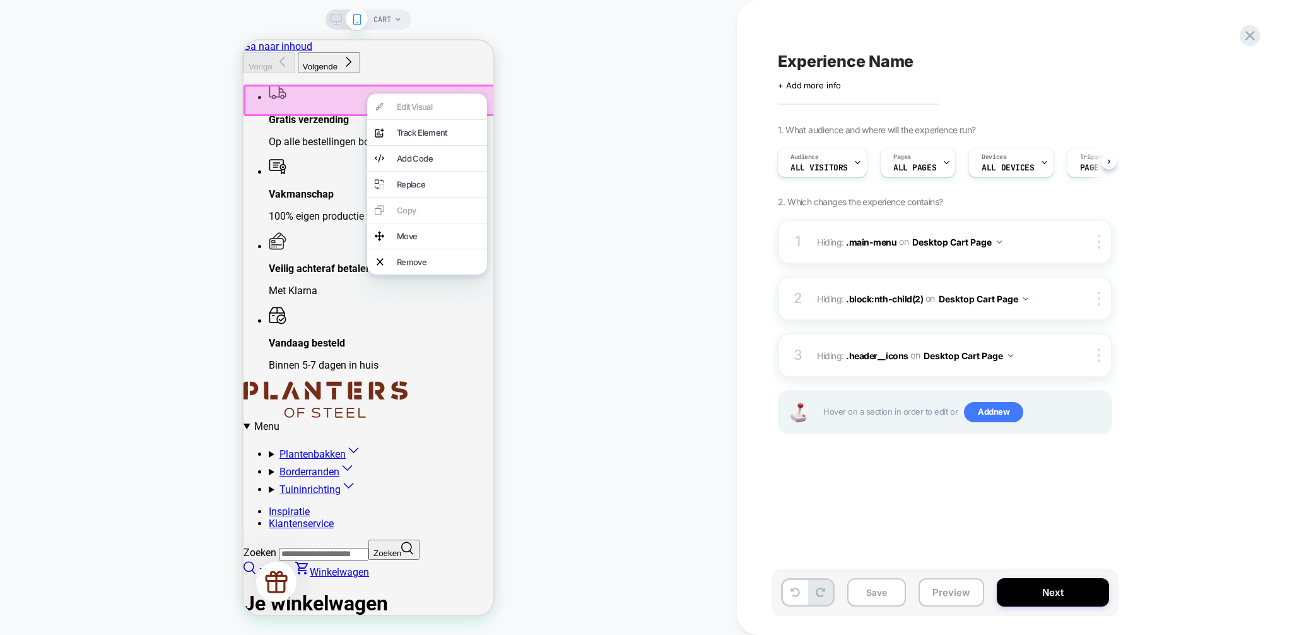
click at [587, 276] on div "CART" at bounding box center [368, 318] width 737 height 610
click at [326, 442] on summary "Plantenbakken" at bounding box center [381, 451] width 225 height 18
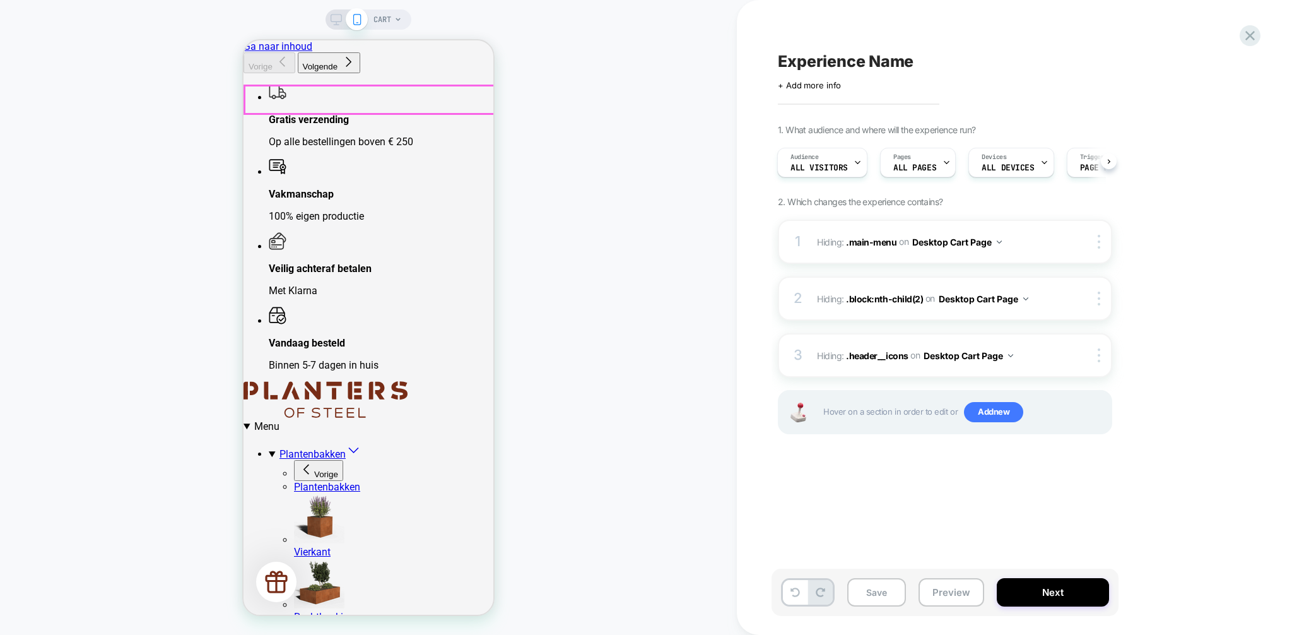
click at [427, 420] on summary "Menu" at bounding box center [369, 426] width 250 height 12
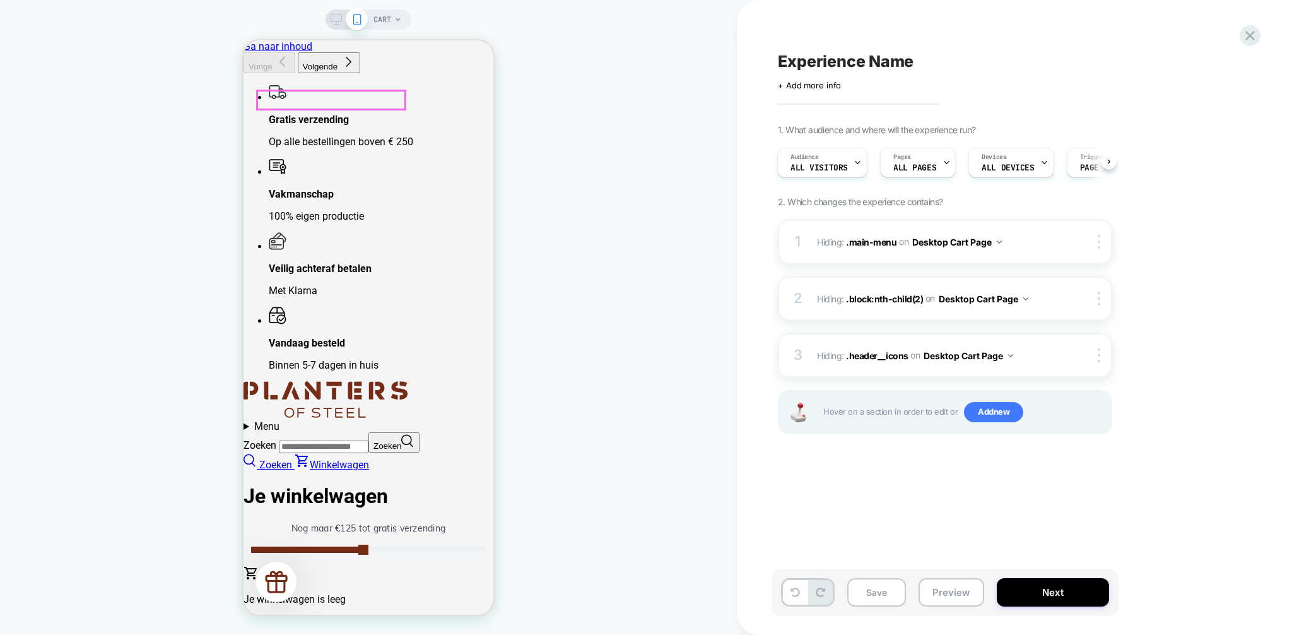
click at [337, 381] on img at bounding box center [326, 399] width 164 height 37
click at [272, 381] on img at bounding box center [326, 399] width 164 height 37
click at [639, 90] on div "CART" at bounding box center [368, 318] width 737 height 610
click at [394, 381] on store-header "Menu Plantenbakken Vorige Plantenbakken Vierkant Rechthoekig Alle plantenbakken" at bounding box center [369, 426] width 250 height 90
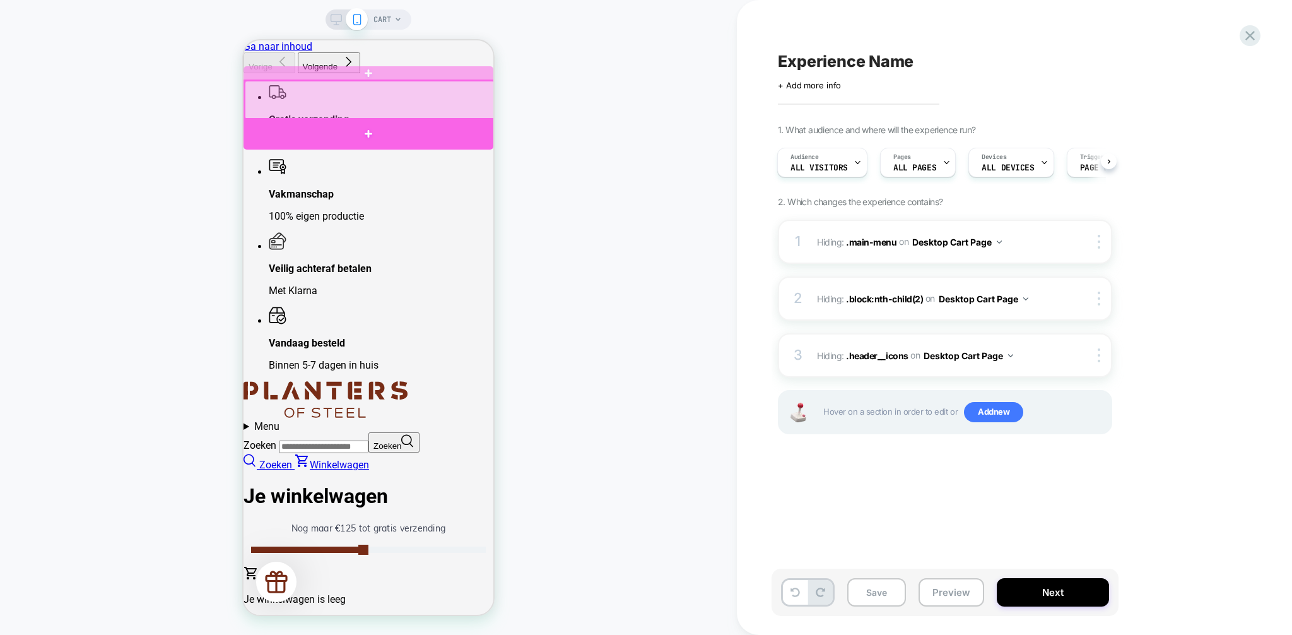
click at [390, 108] on div at bounding box center [370, 100] width 250 height 38
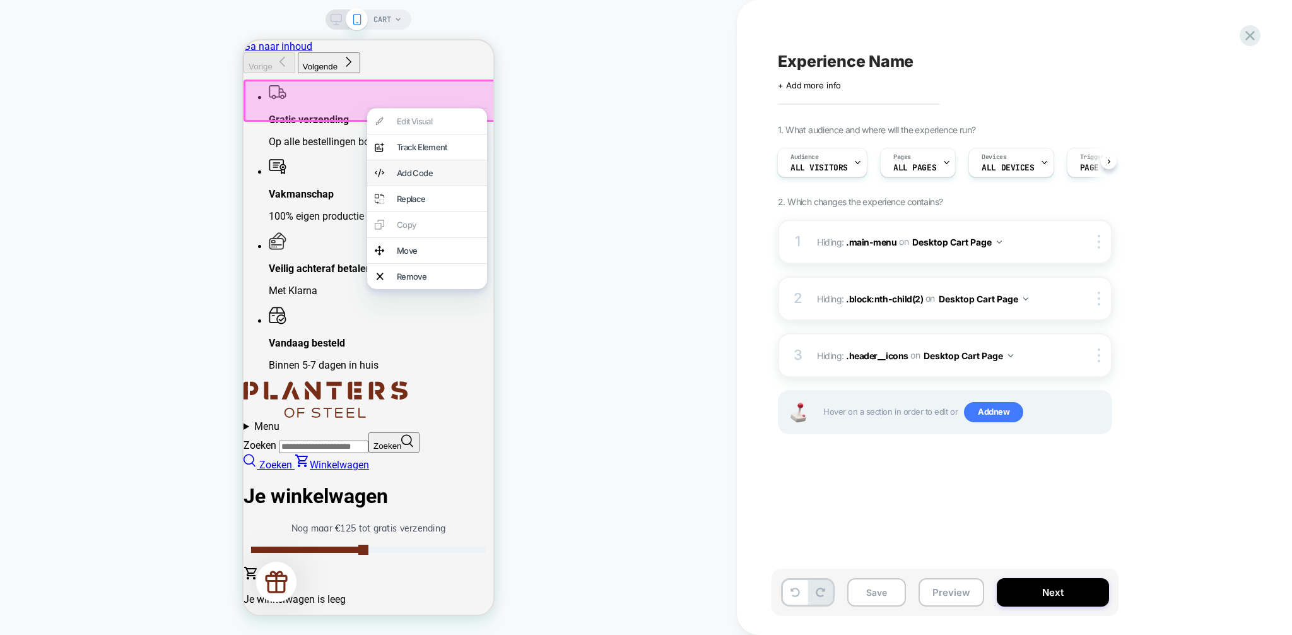
click at [427, 178] on div "Add Code" at bounding box center [438, 173] width 83 height 10
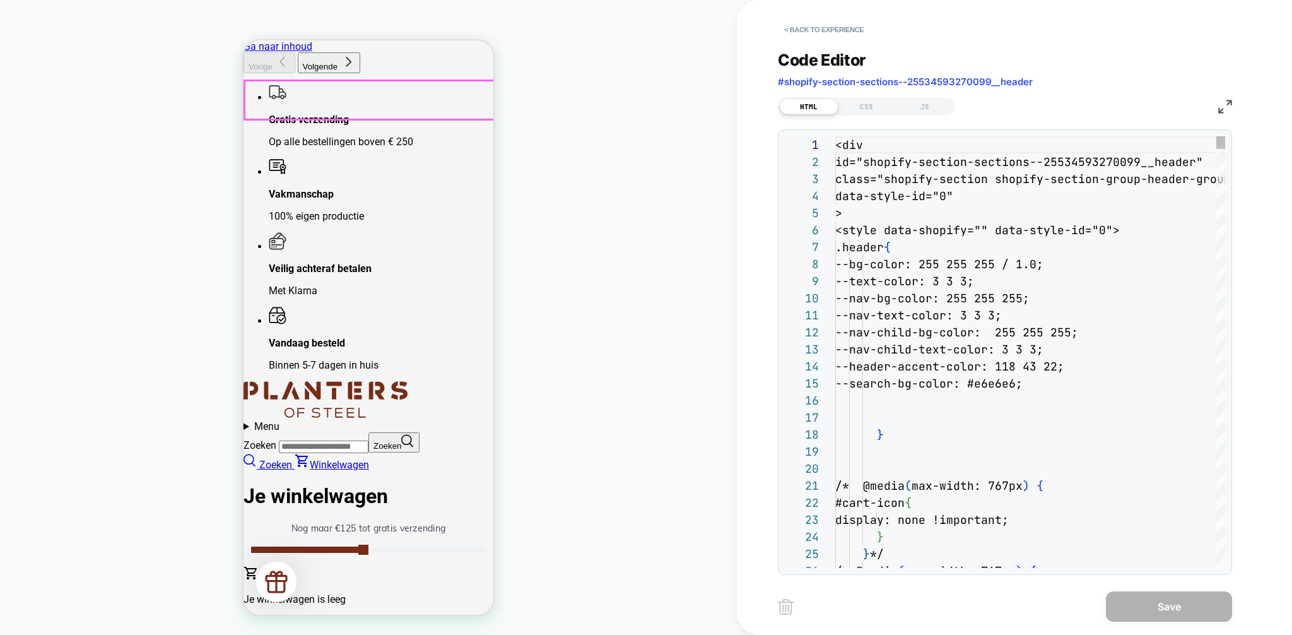
scroll to position [170, 0]
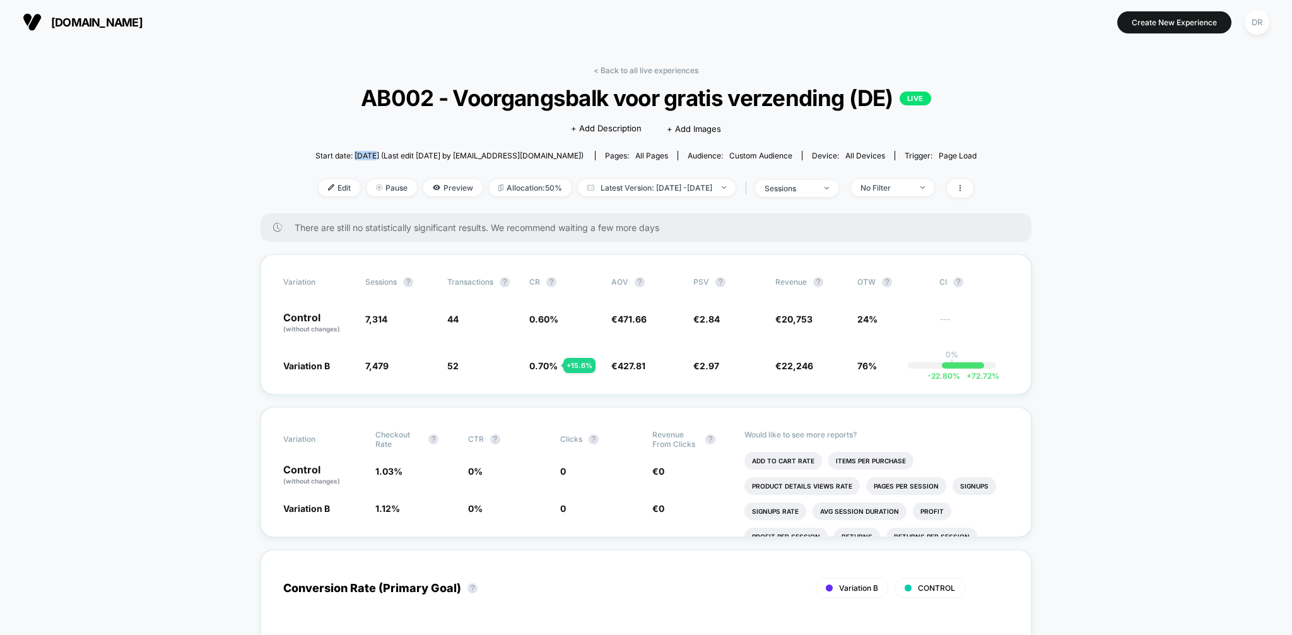
drag, startPoint x: 351, startPoint y: 156, endPoint x: 370, endPoint y: 155, distance: 18.9
click at [370, 155] on span "Start date: [DATE] (Last edit [DATE] by [EMAIL_ADDRESS][DOMAIN_NAME])" at bounding box center [450, 155] width 268 height 9
click at [652, 72] on link "< Back to all live experiences" at bounding box center [646, 70] width 105 height 9
